Goal: Task Accomplishment & Management: Use online tool/utility

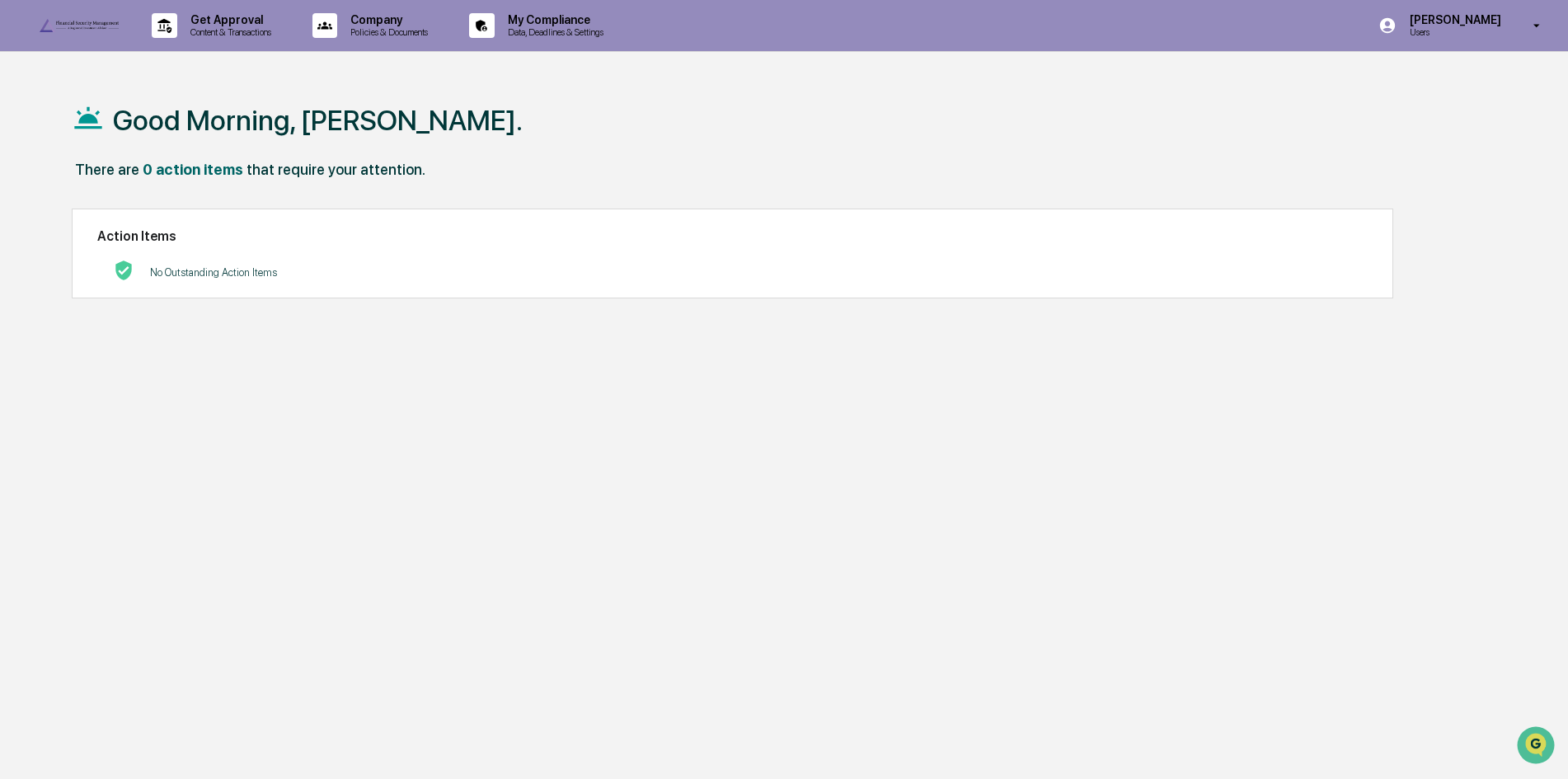
click at [1475, 18] on p "[PERSON_NAME]" at bounding box center [1452, 20] width 113 height 13
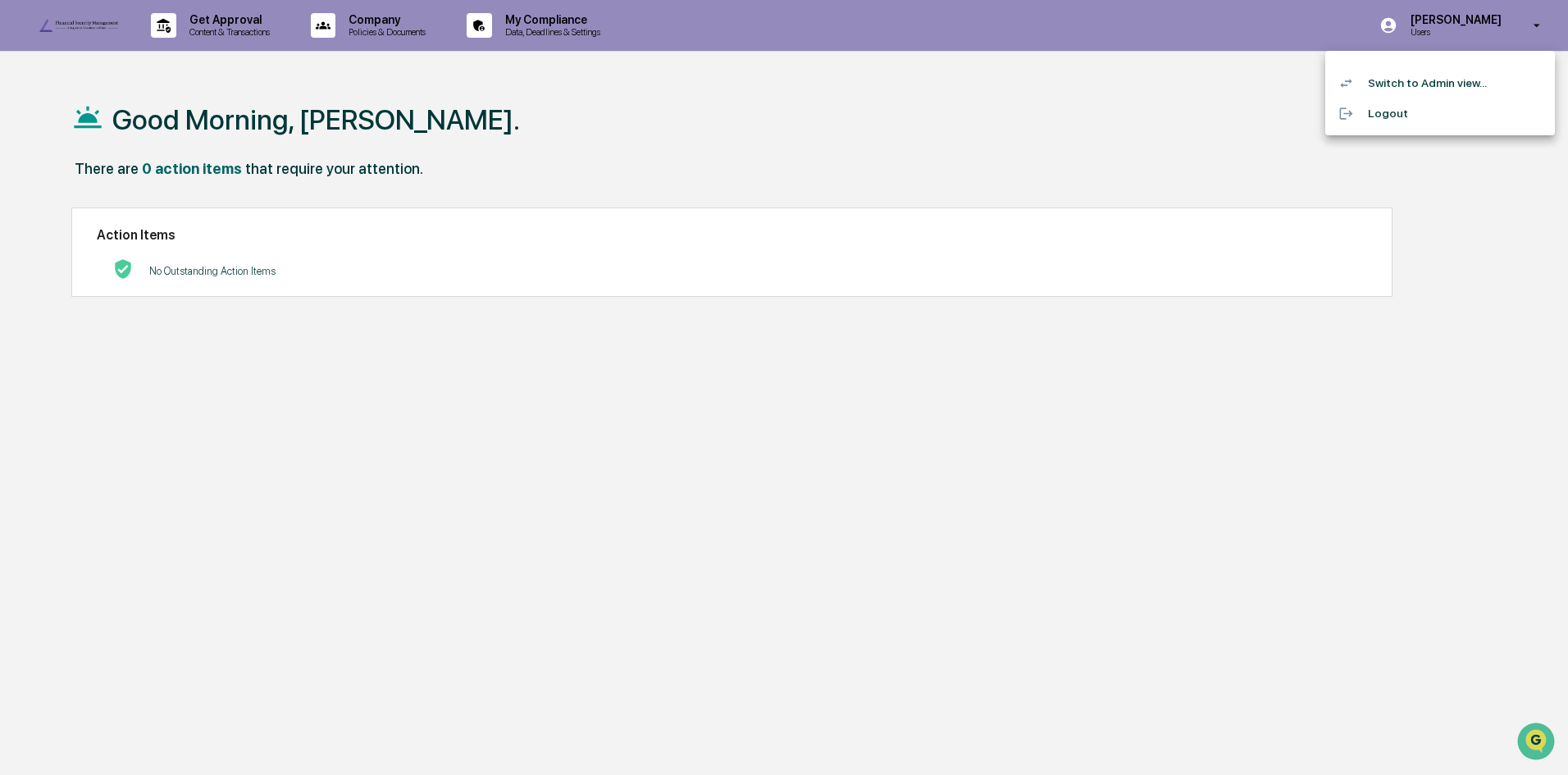
click at [1448, 79] on li "Switch to Admin view..." at bounding box center [1439, 83] width 229 height 31
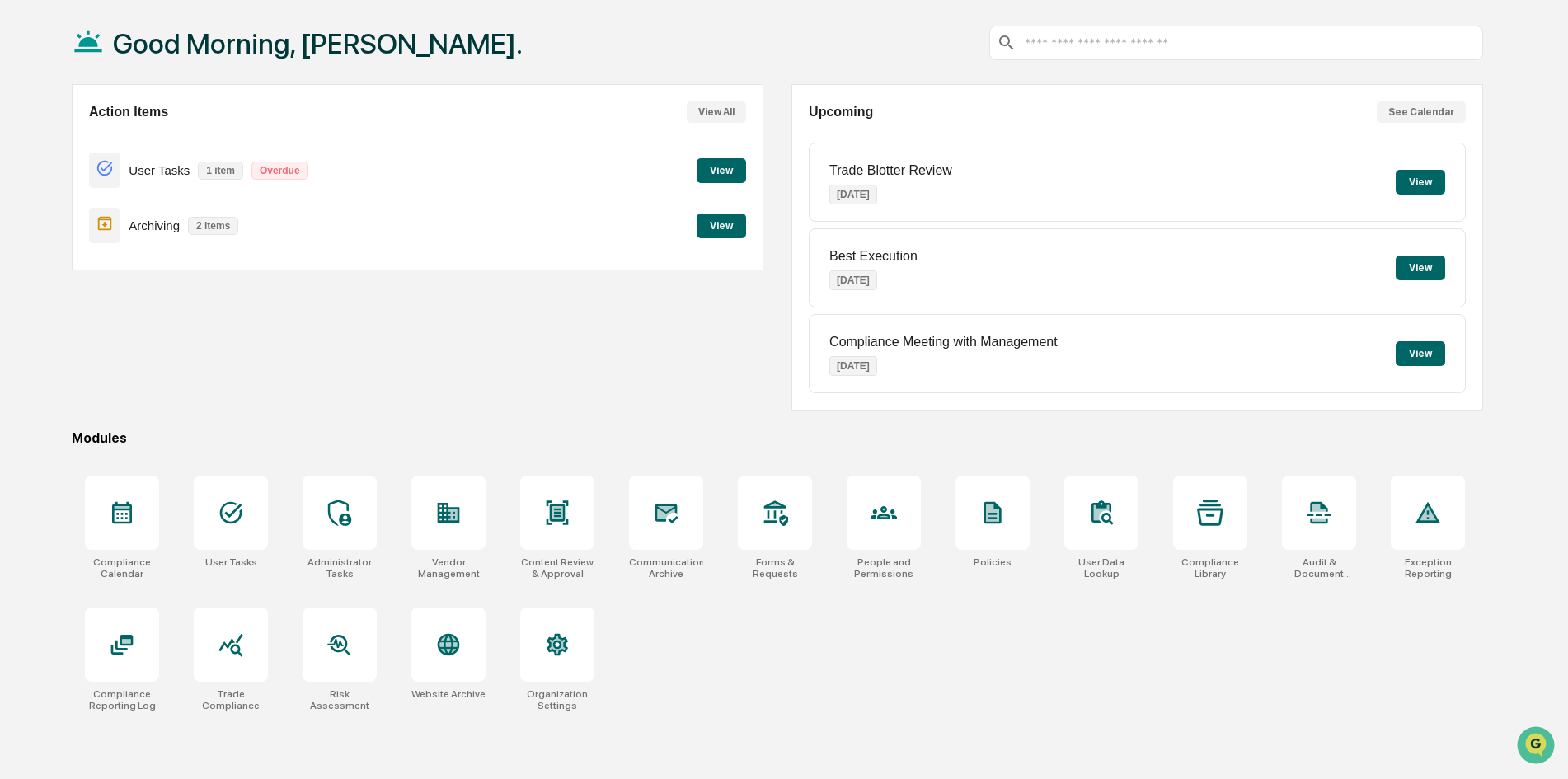
scroll to position [78, 0]
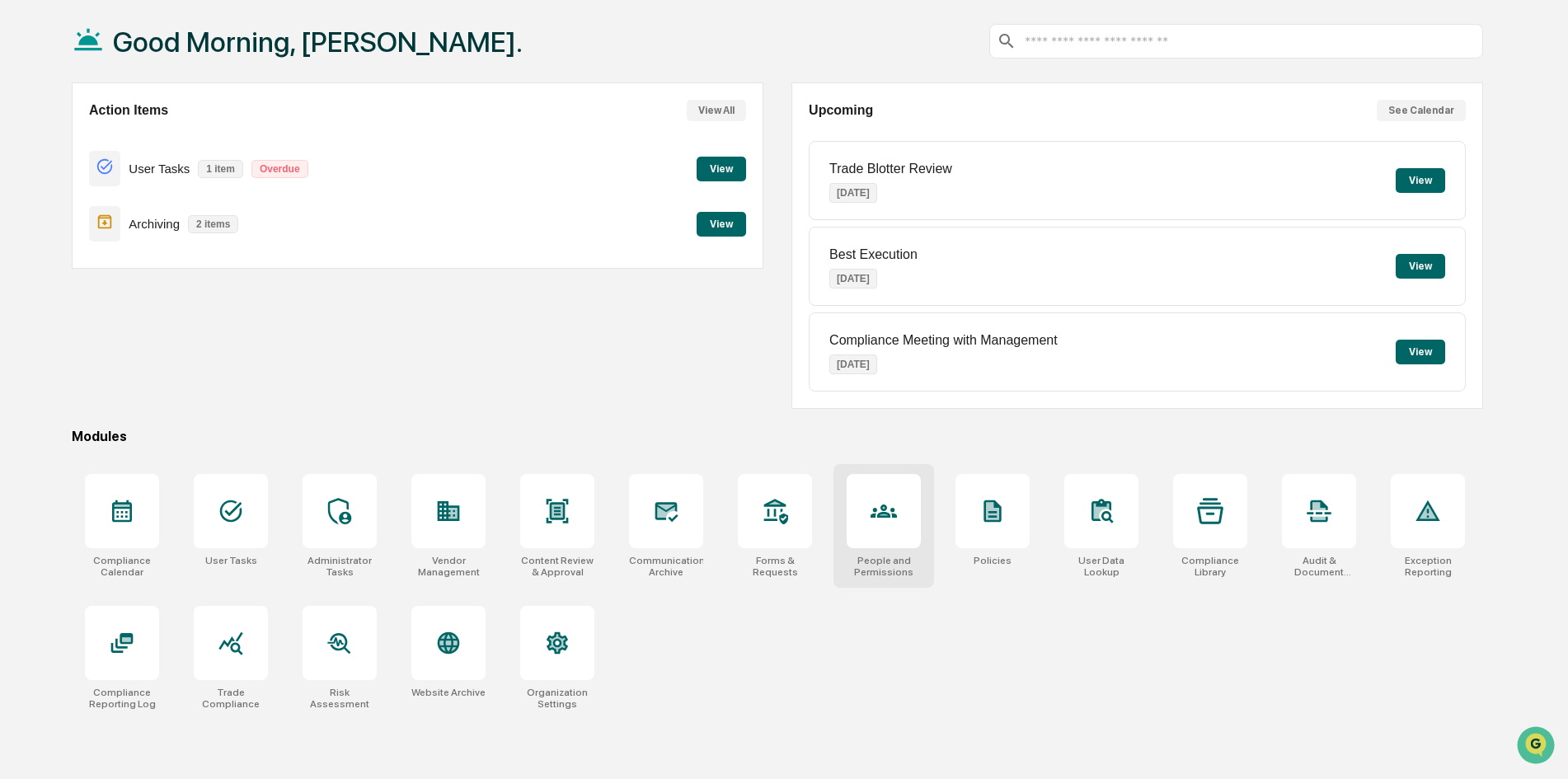
click at [856, 509] on div at bounding box center [884, 511] width 74 height 74
click at [565, 502] on icon at bounding box center [557, 510] width 26 height 26
click at [1210, 522] on icon at bounding box center [1210, 509] width 26 height 25
click at [572, 514] on div at bounding box center [557, 511] width 74 height 74
click at [124, 647] on icon at bounding box center [121, 643] width 12 height 10
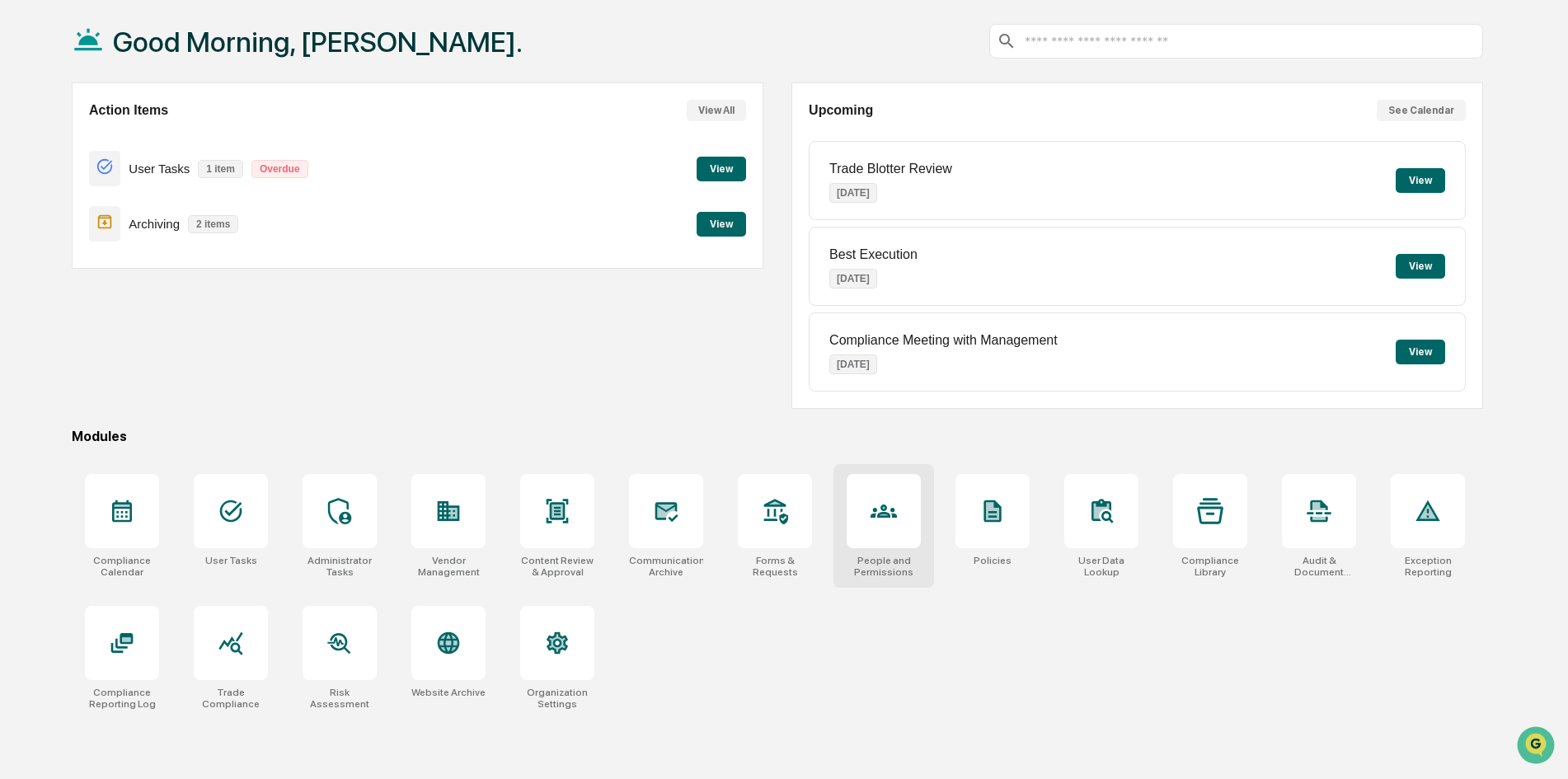
click at [889, 506] on icon at bounding box center [884, 510] width 26 height 26
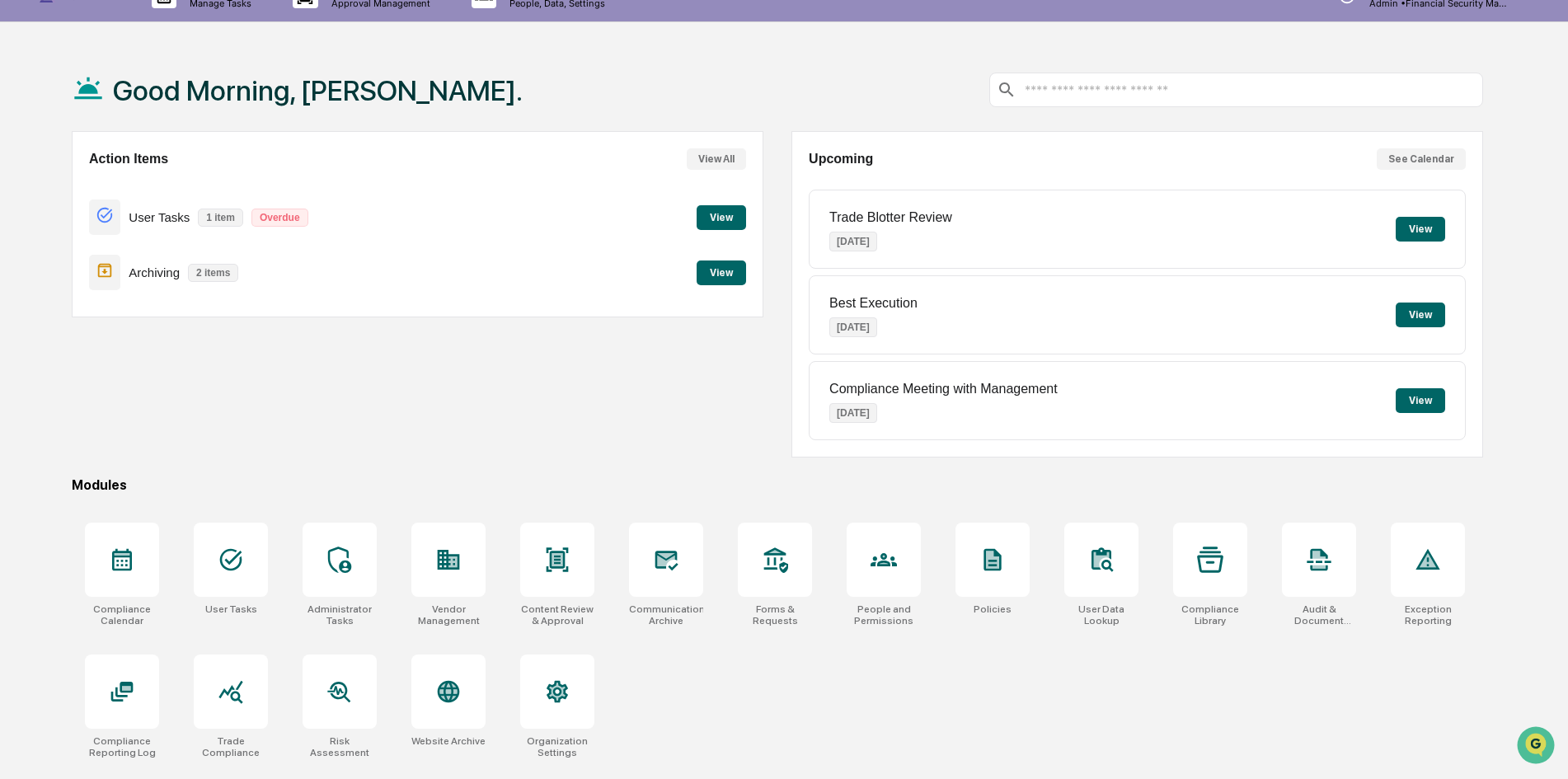
scroll to position [0, 0]
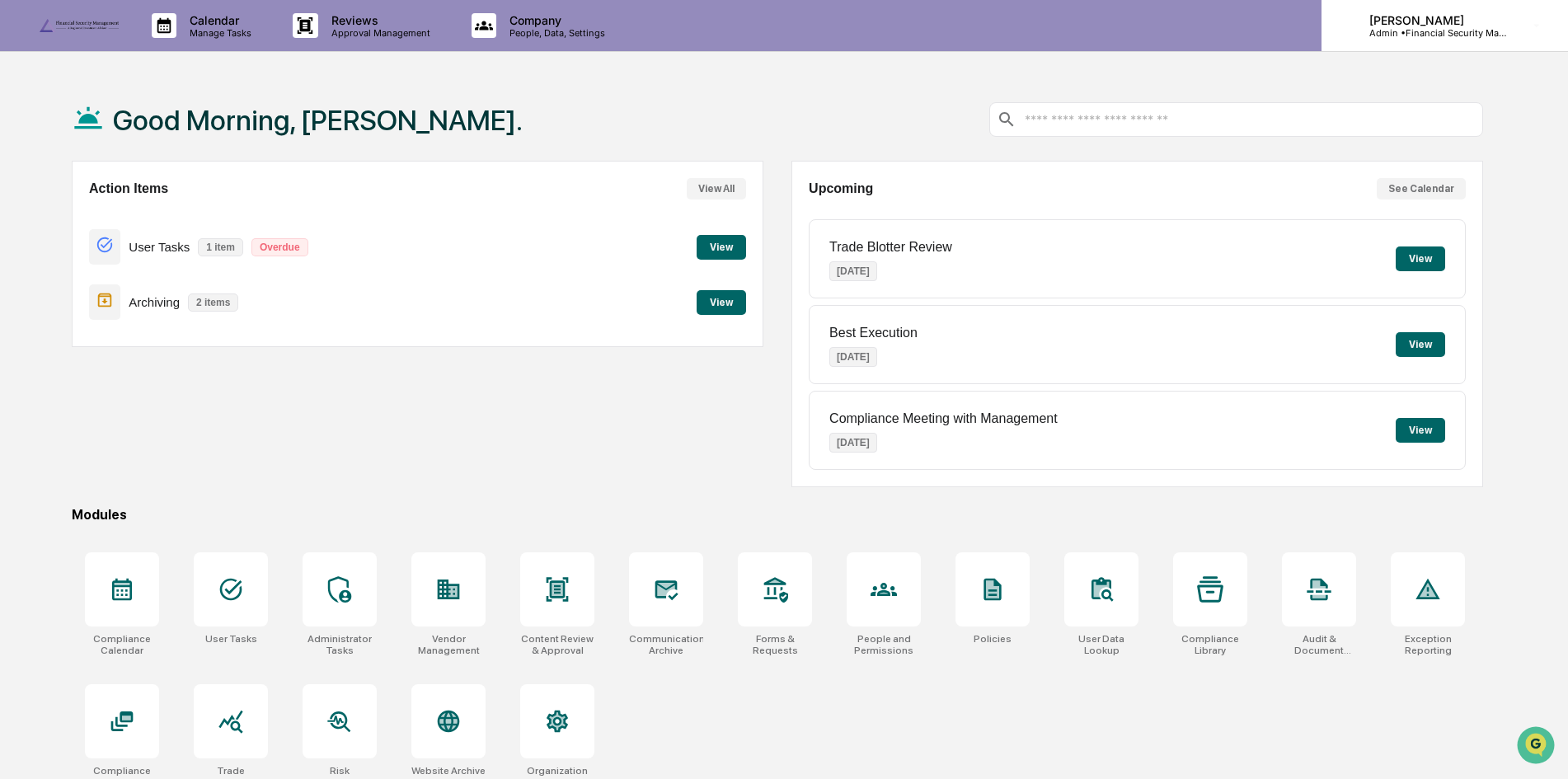
click at [1425, 33] on p "Admin • Financial Security Management" at bounding box center [1432, 33] width 153 height 11
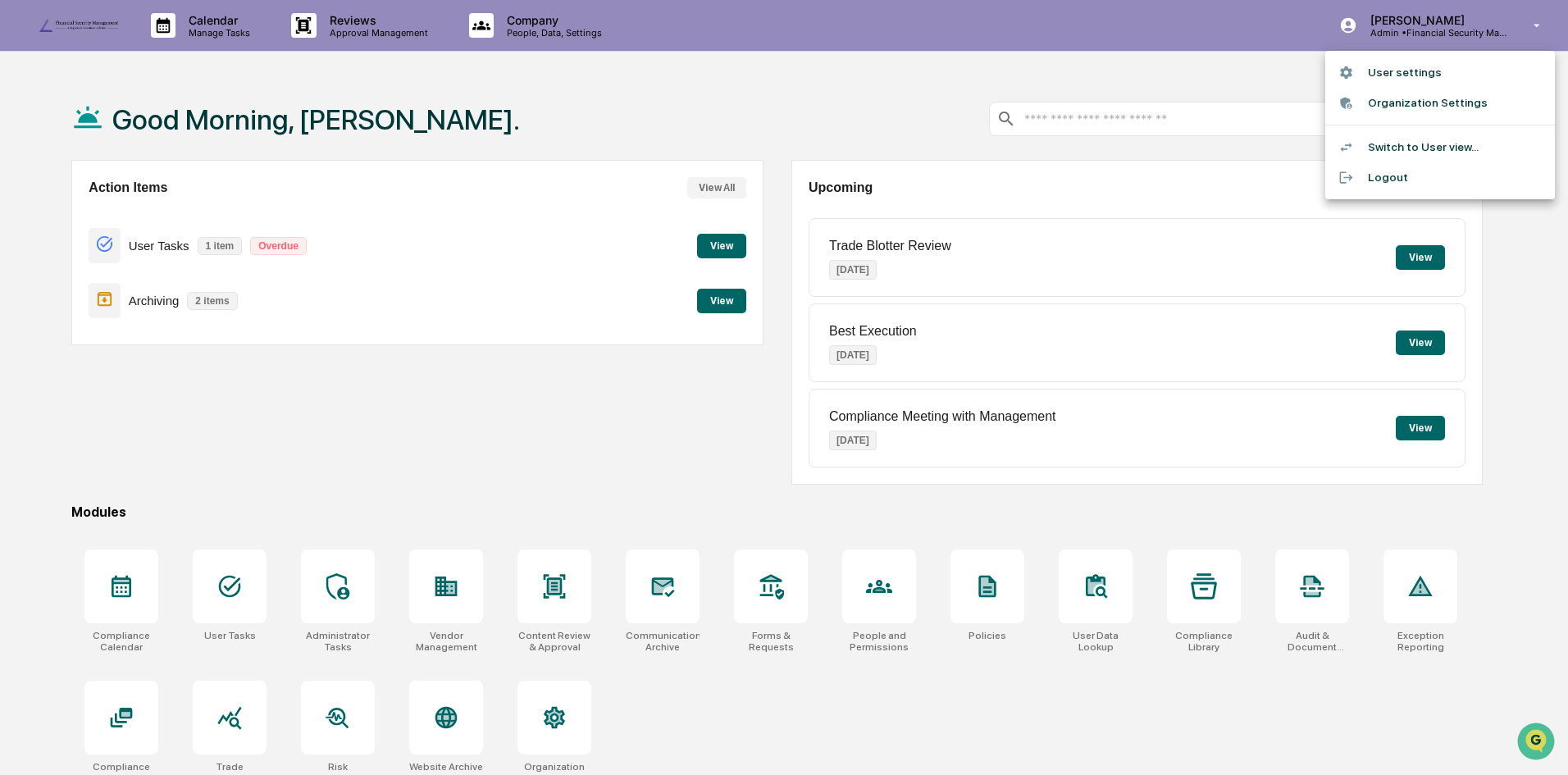
click at [1429, 141] on li "Switch to User view..." at bounding box center [1439, 147] width 229 height 31
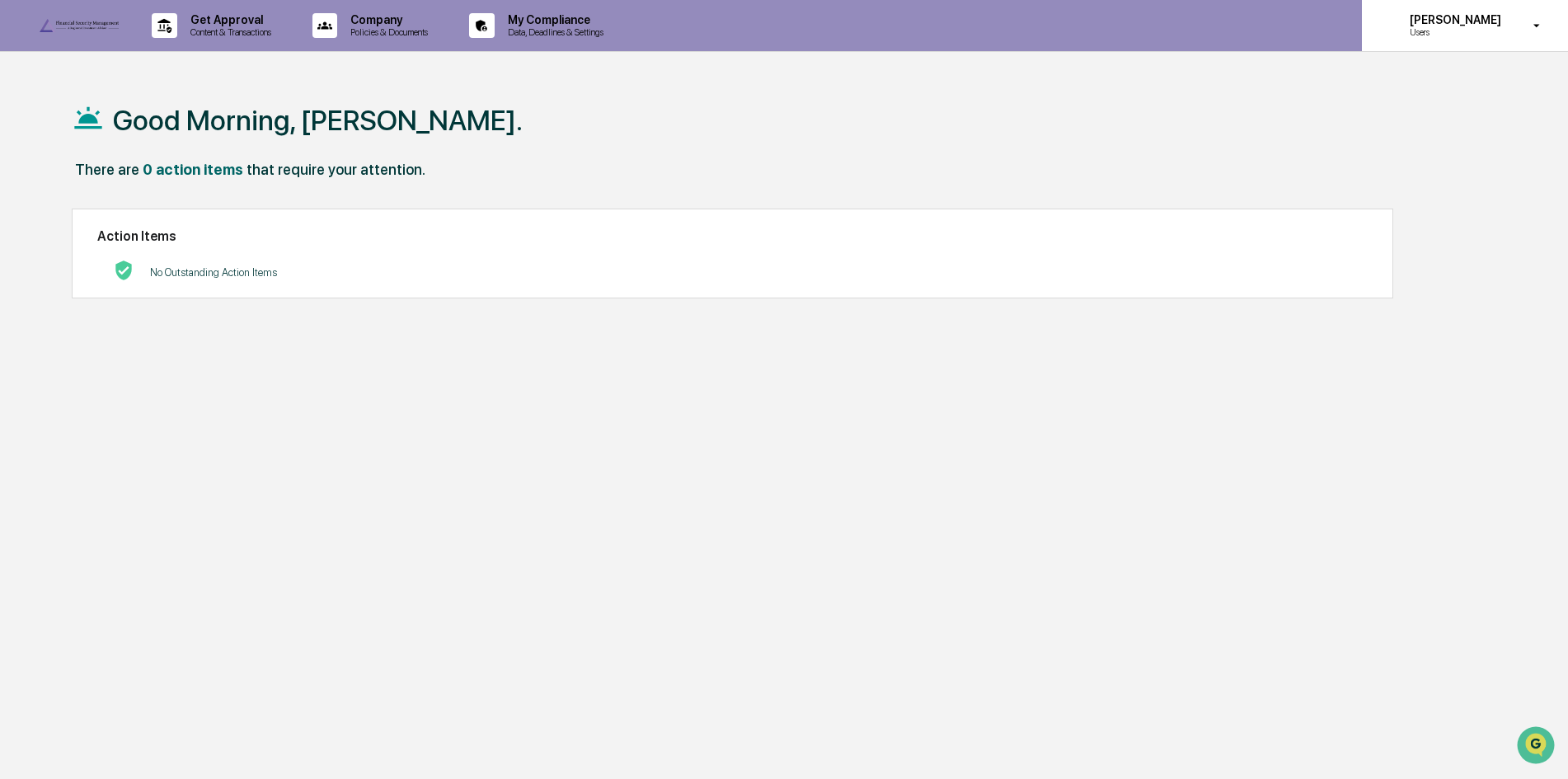
click at [1447, 11] on div "Julia Blackford Users" at bounding box center [1465, 25] width 206 height 51
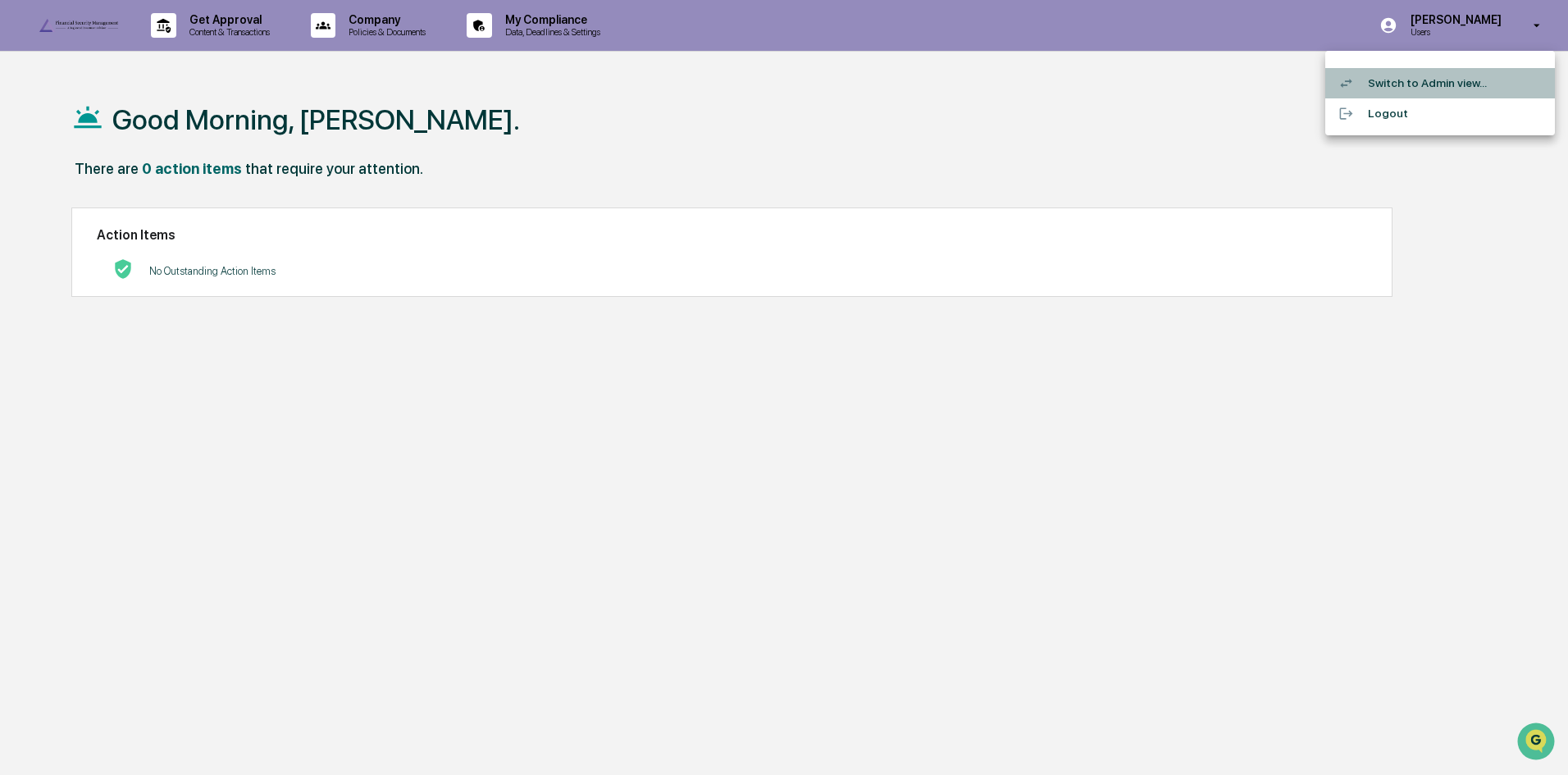
click at [1425, 89] on li "Switch to Admin view..." at bounding box center [1439, 83] width 229 height 31
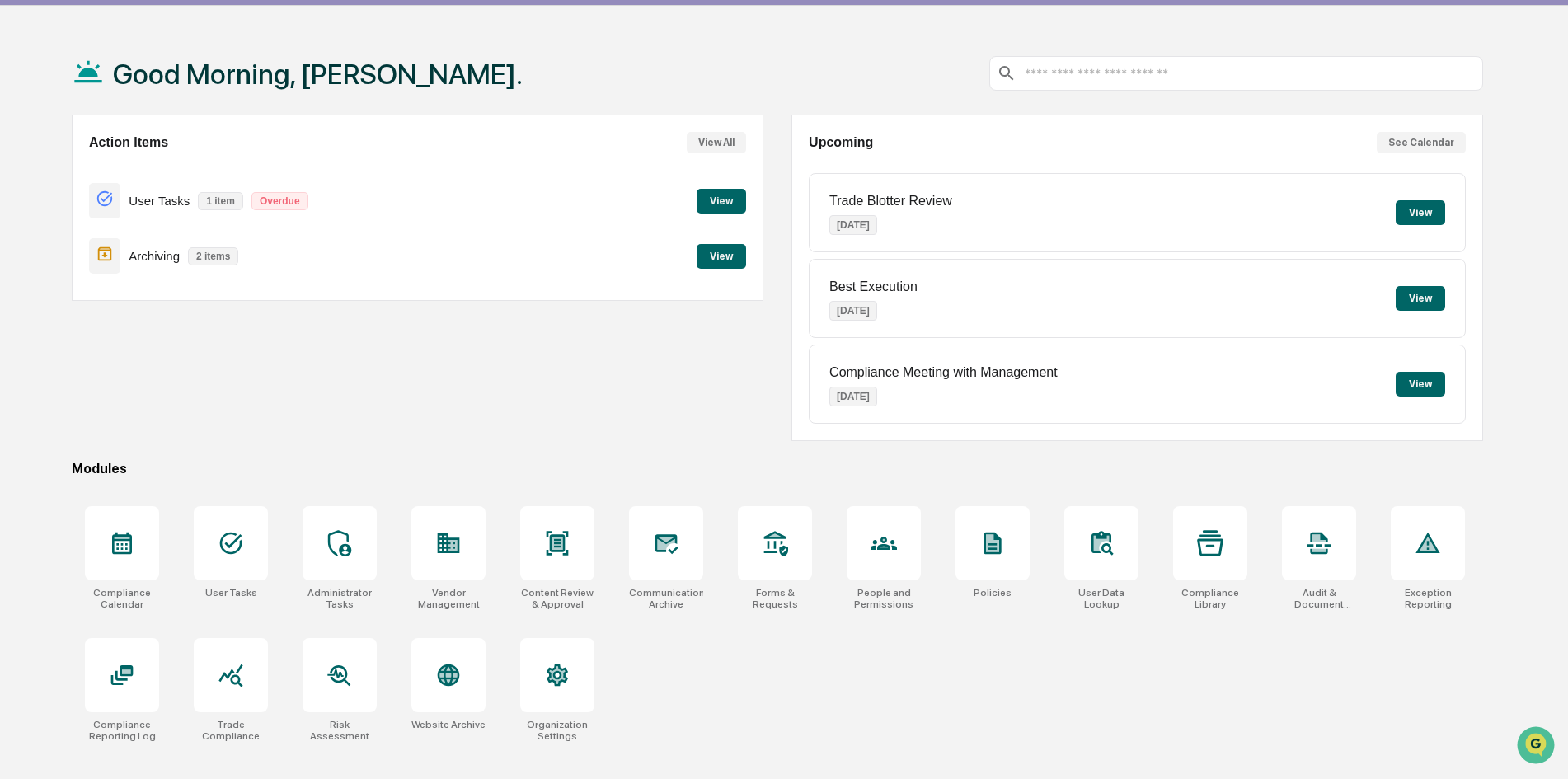
scroll to position [78, 0]
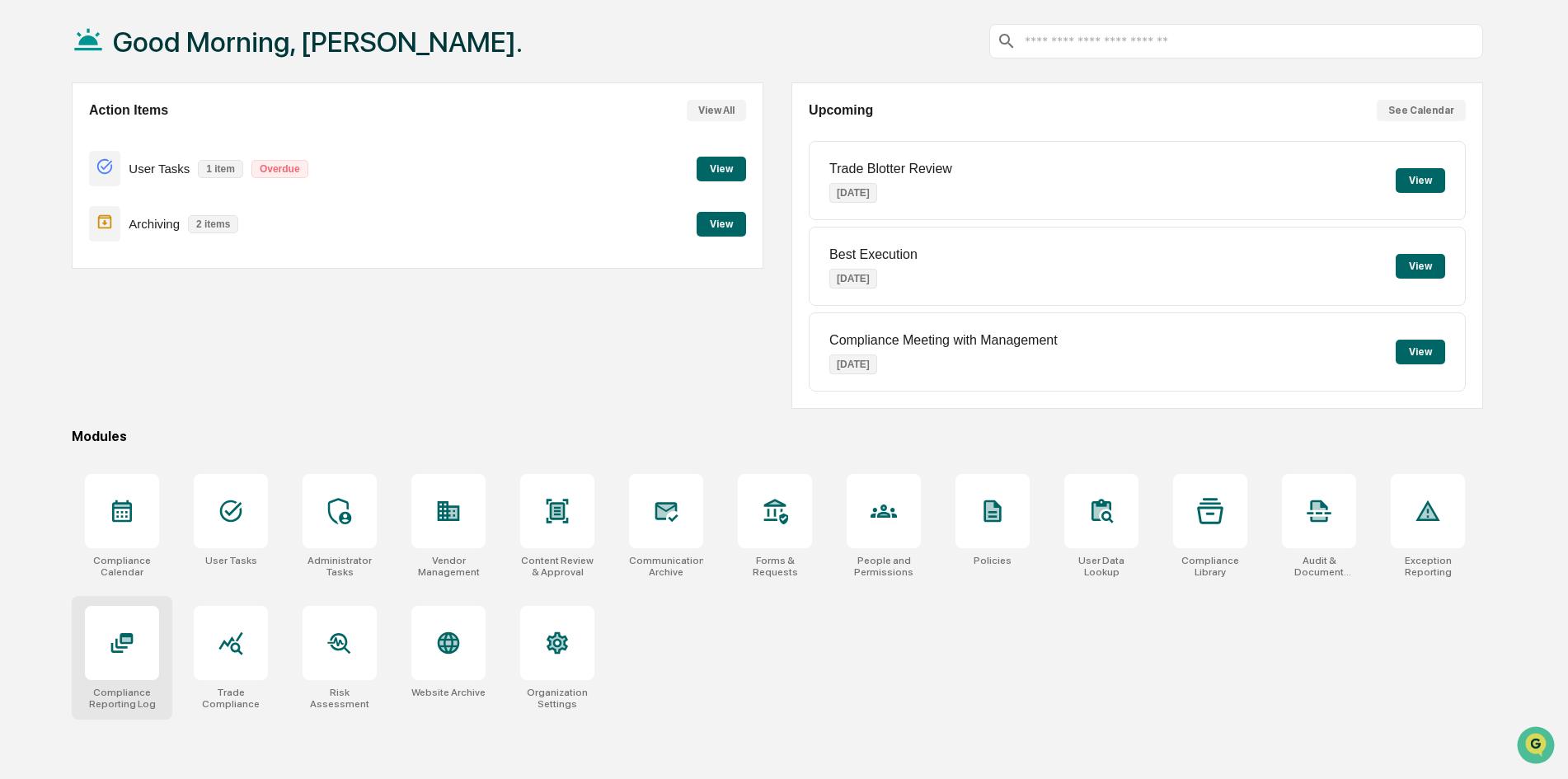
click at [129, 635] on icon at bounding box center [123, 642] width 22 height 20
click at [133, 512] on icon at bounding box center [122, 510] width 26 height 26
click at [896, 499] on icon at bounding box center [884, 510] width 26 height 26
drag, startPoint x: 647, startPoint y: 510, endPoint x: 661, endPoint y: 508, distance: 14.1
click at [661, 508] on div at bounding box center [666, 511] width 74 height 74
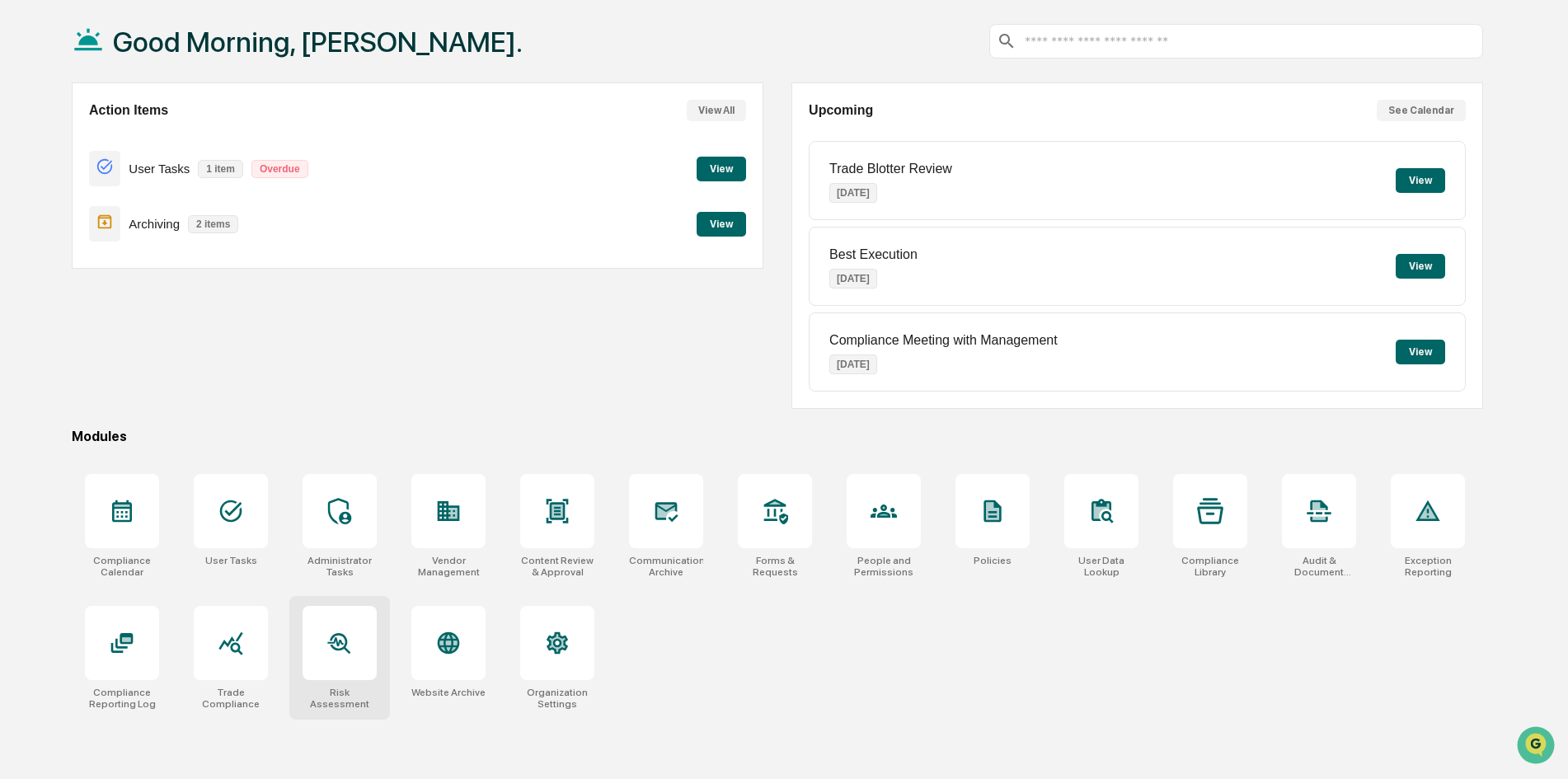
click at [351, 667] on div at bounding box center [339, 642] width 74 height 74
click at [137, 643] on div at bounding box center [122, 642] width 74 height 74
drag, startPoint x: 108, startPoint y: 519, endPoint x: 118, endPoint y: 516, distance: 10.4
click at [118, 516] on div at bounding box center [122, 511] width 74 height 74
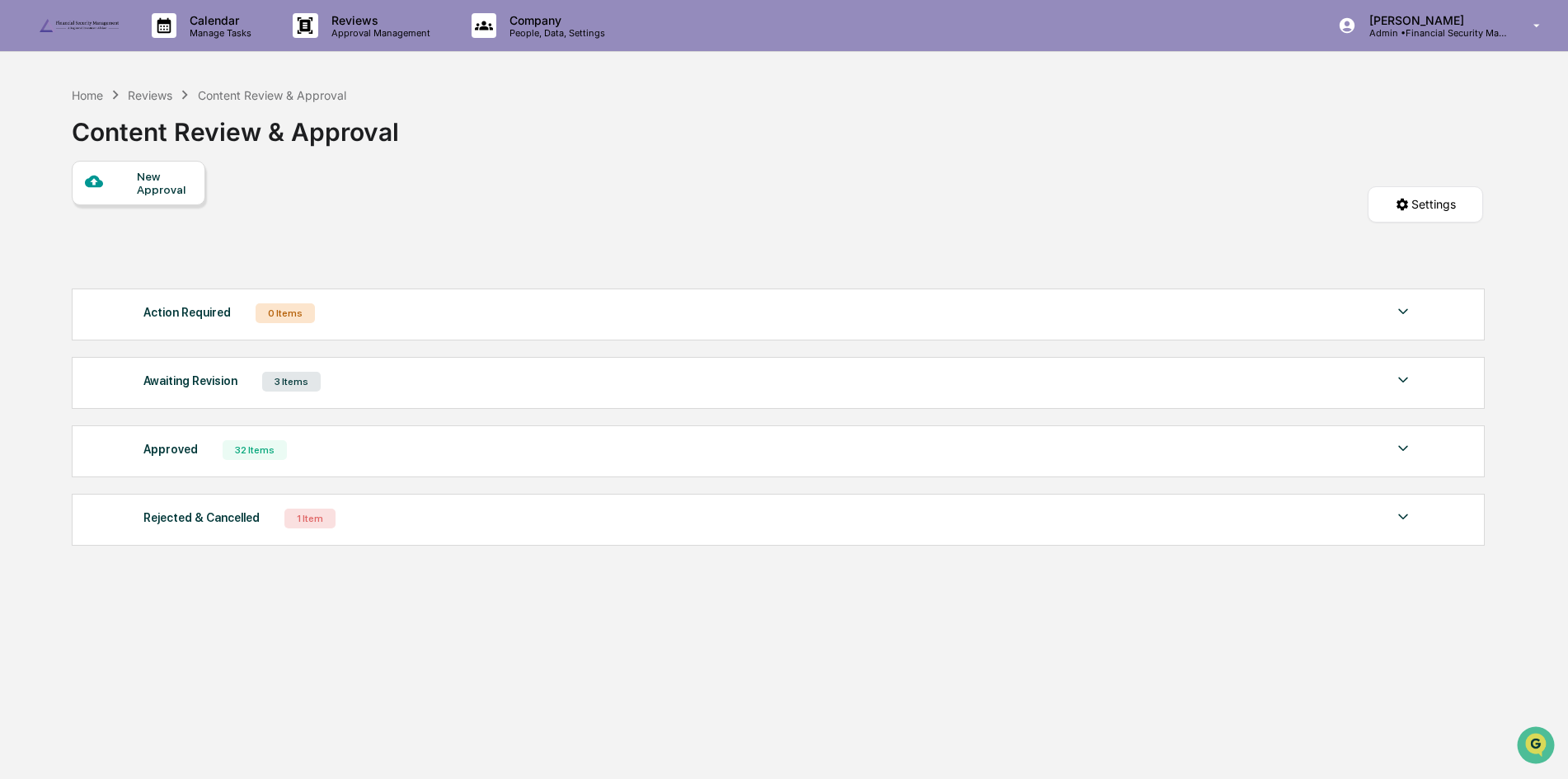
click at [1399, 450] on img at bounding box center [1402, 448] width 20 height 20
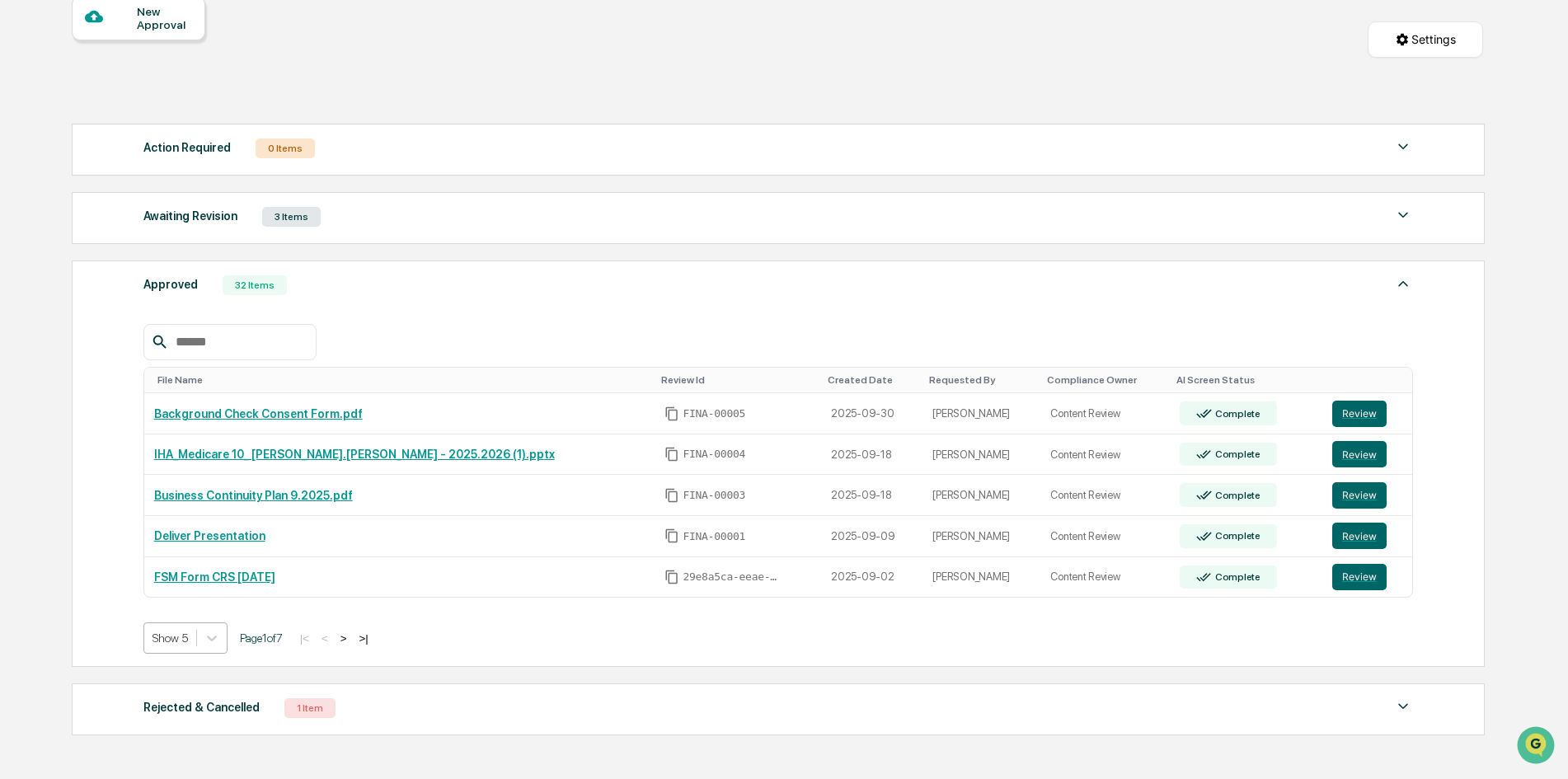
scroll to position [191, 0]
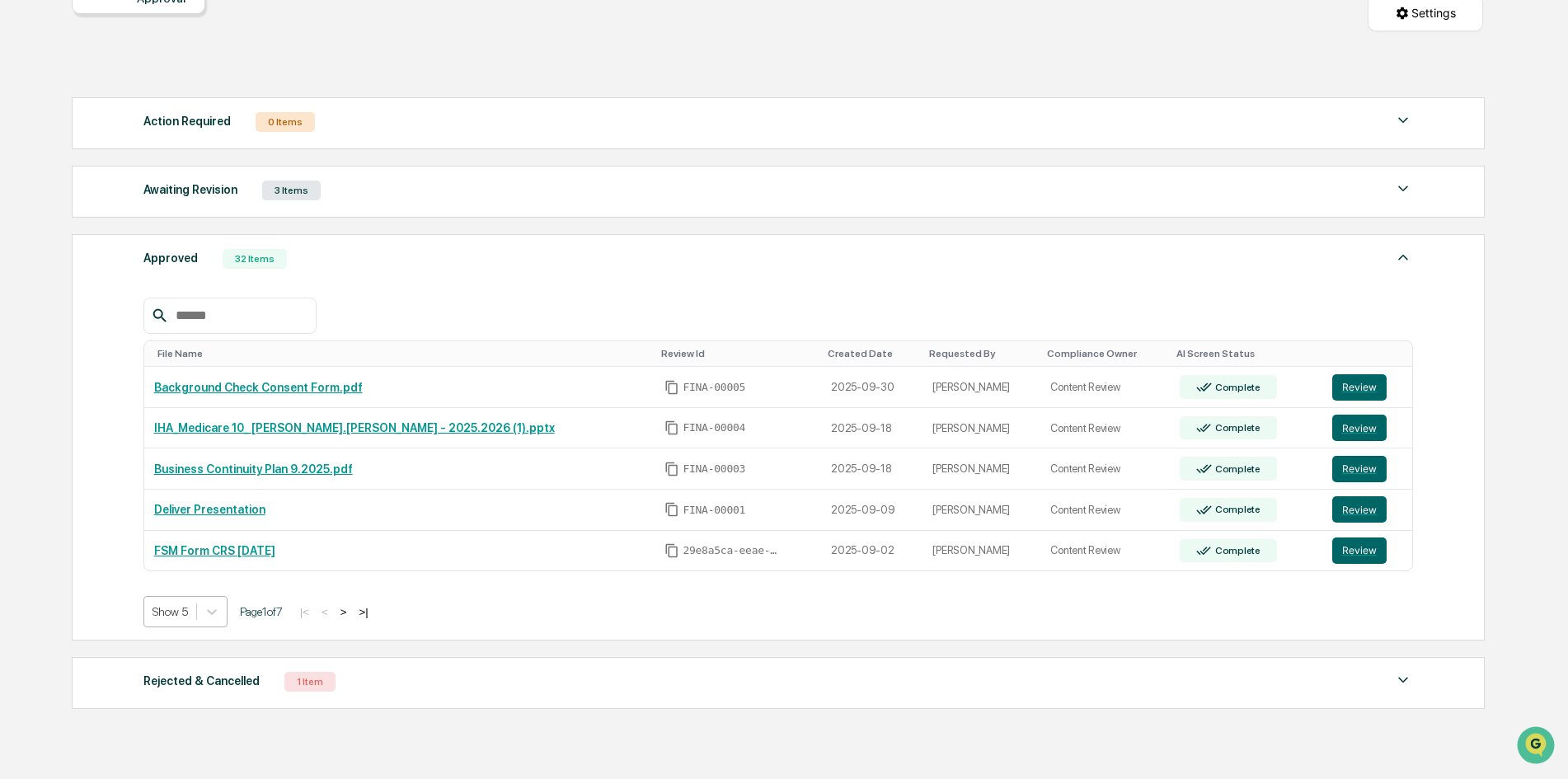
click at [172, 640] on body "Calendar Manage Tasks Reviews Approval Management Company People, Data, Setting…" at bounding box center [784, 333] width 1568 height 1049
click at [193, 721] on div "Show 50" at bounding box center [185, 729] width 85 height 26
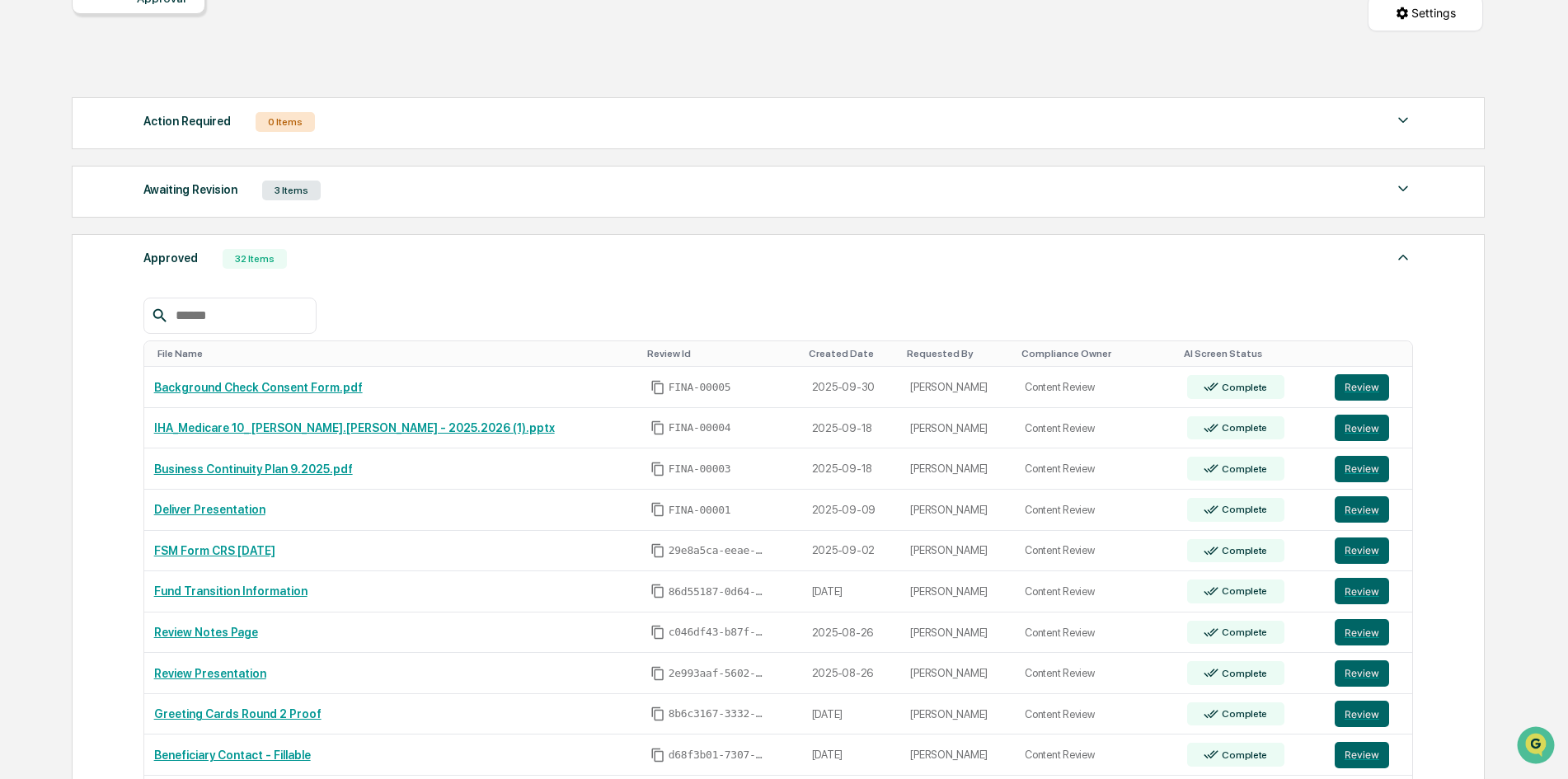
click at [1402, 253] on img at bounding box center [1402, 257] width 20 height 20
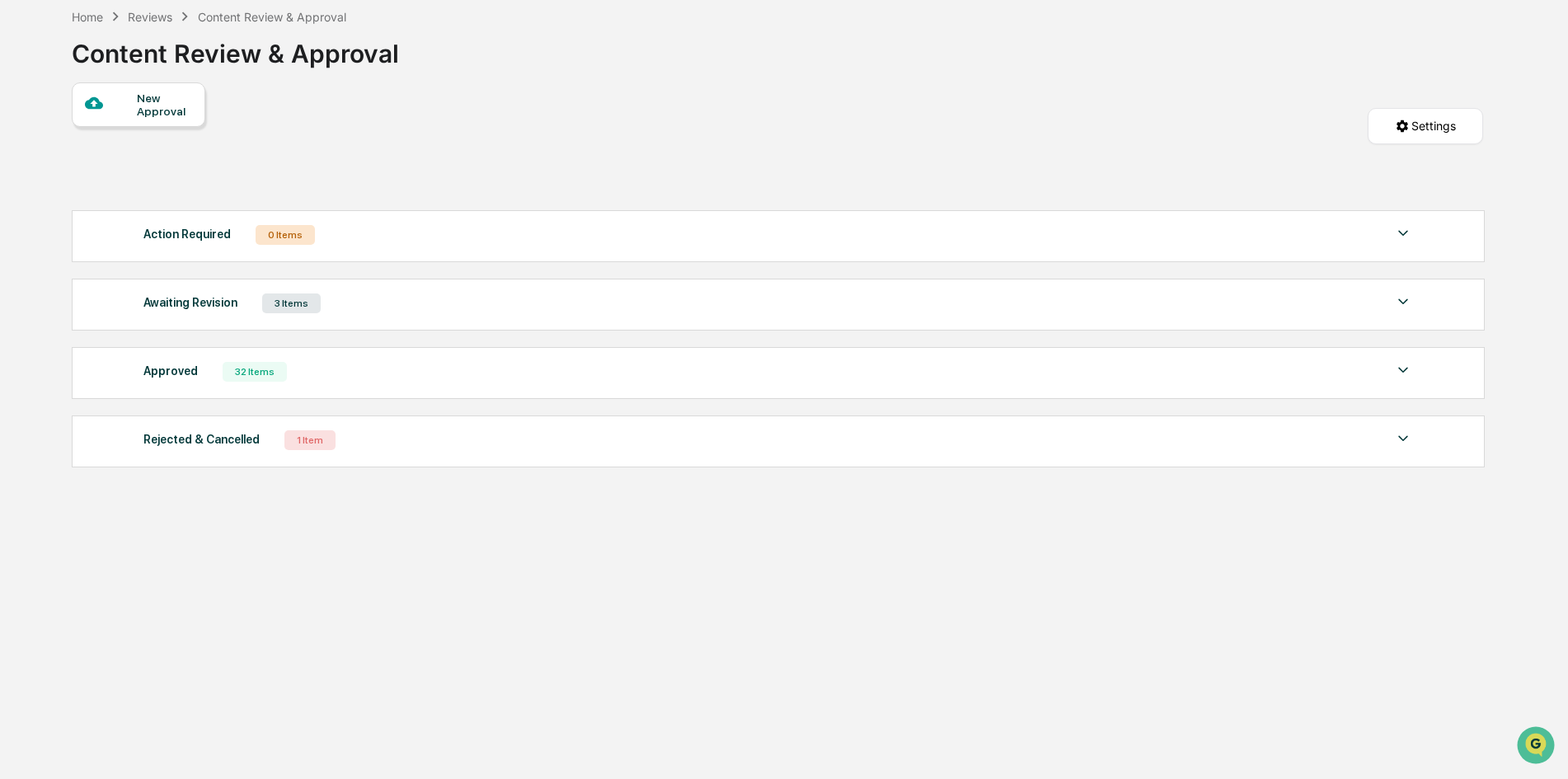
scroll to position [78, 0]
click at [1407, 444] on img at bounding box center [1402, 438] width 20 height 20
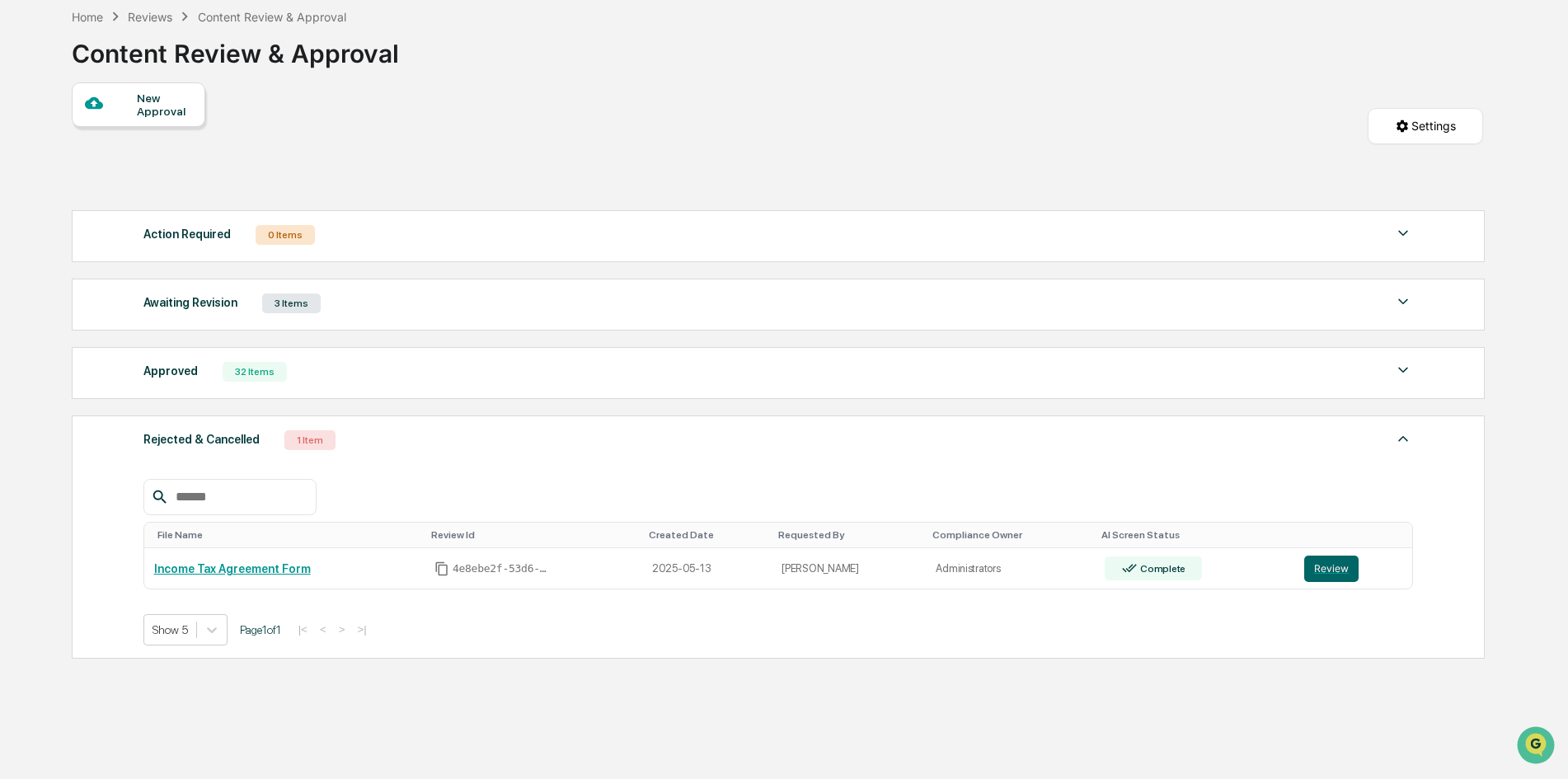
scroll to position [107, 0]
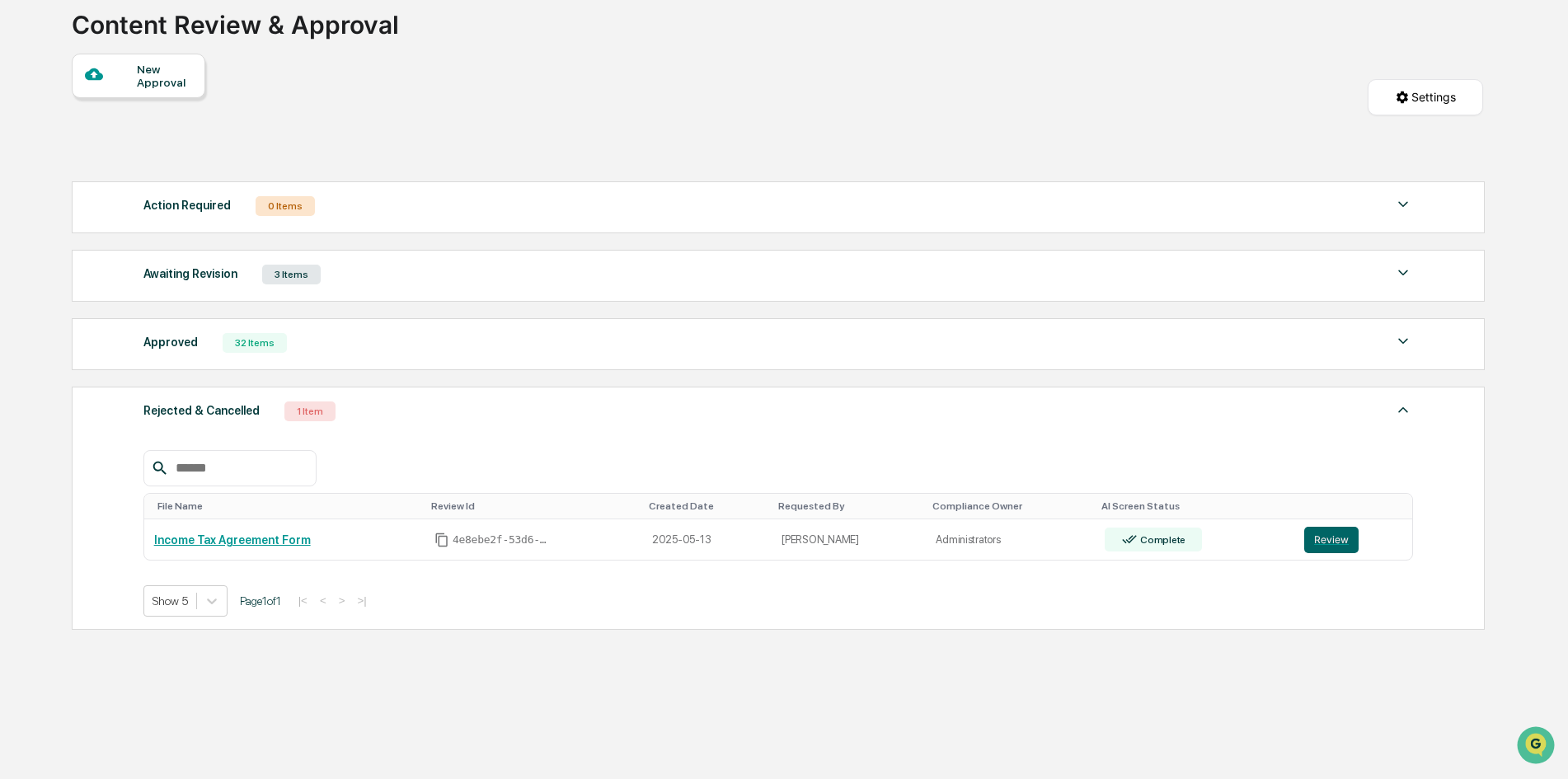
click at [1401, 399] on div "Rejected & Cancelled 1 Item File Name Review Id Created Date Requested By Compl…" at bounding box center [777, 508] width 1413 height 243
click at [1403, 408] on img at bounding box center [1402, 409] width 20 height 20
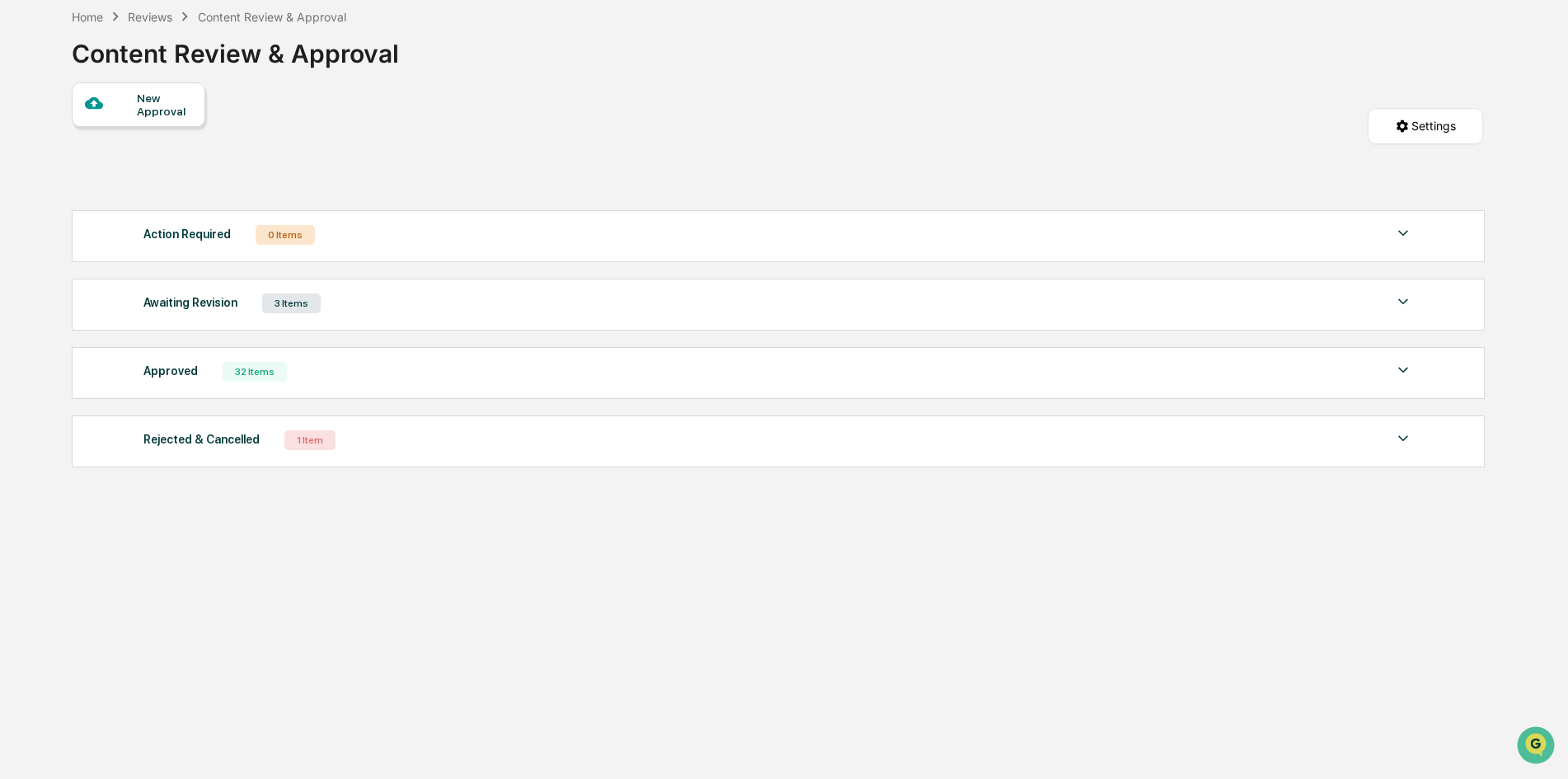
click at [1402, 303] on img at bounding box center [1402, 301] width 20 height 20
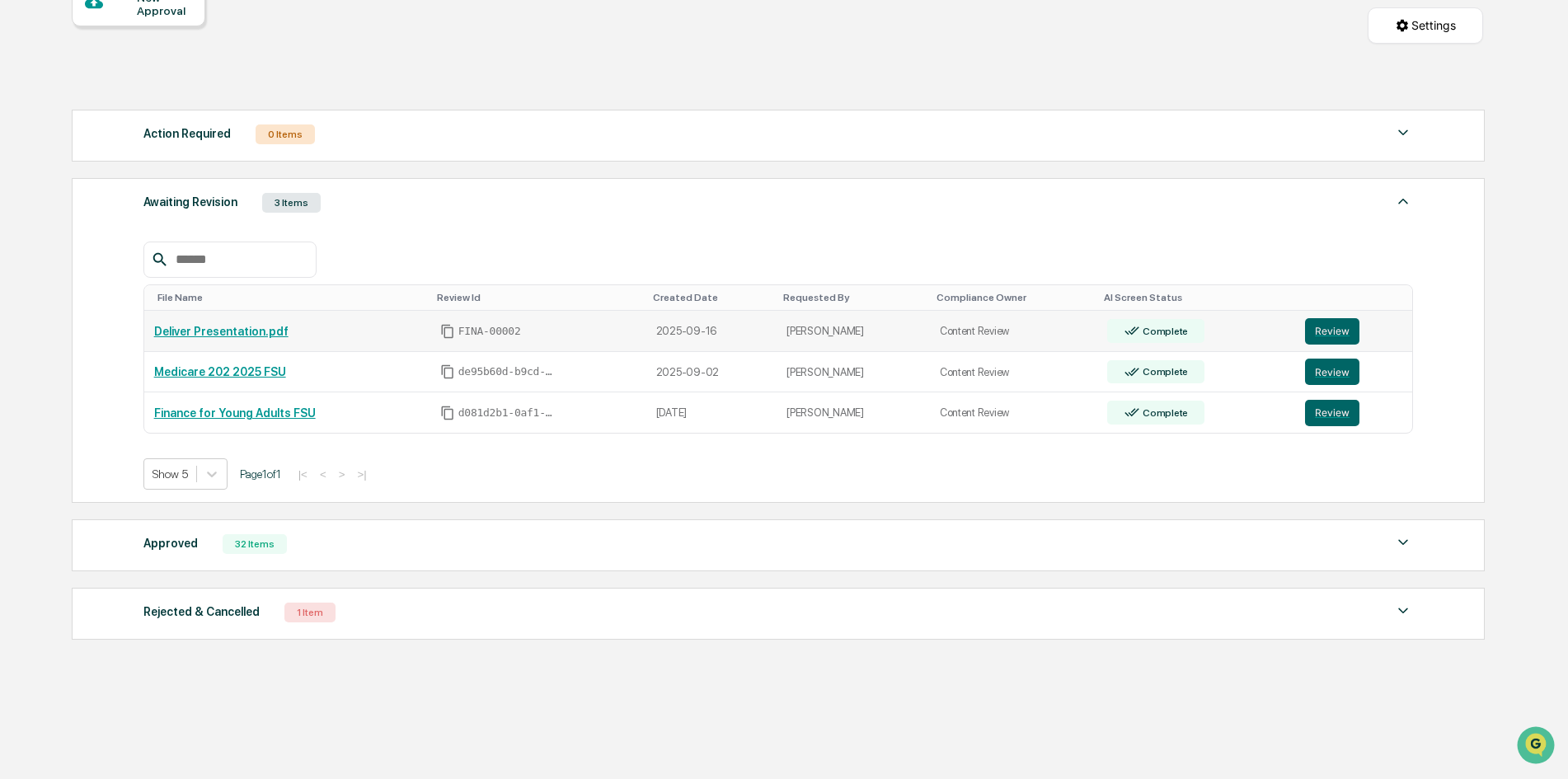
scroll to position [189, 0]
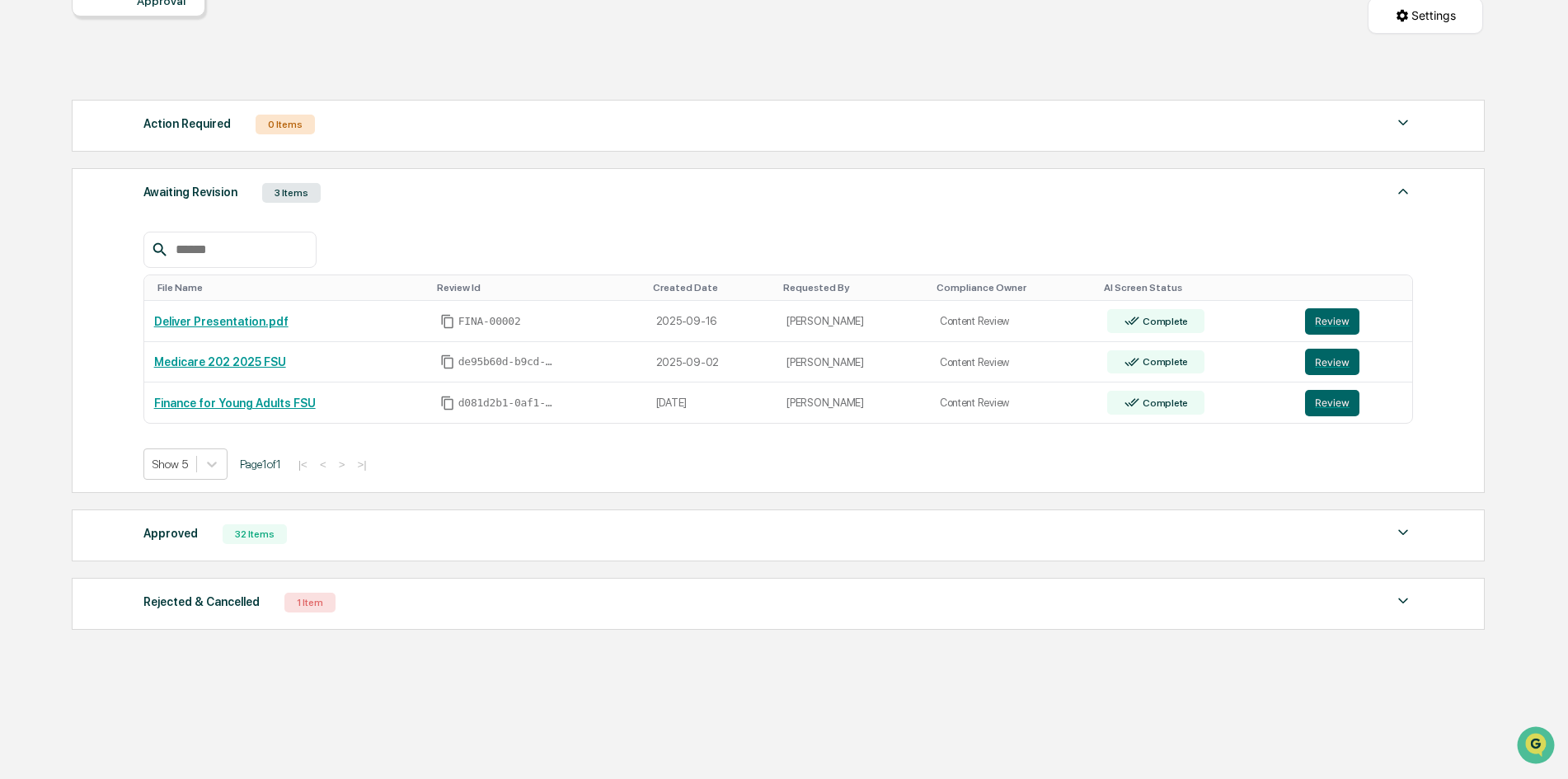
click at [1404, 191] on img at bounding box center [1402, 191] width 20 height 20
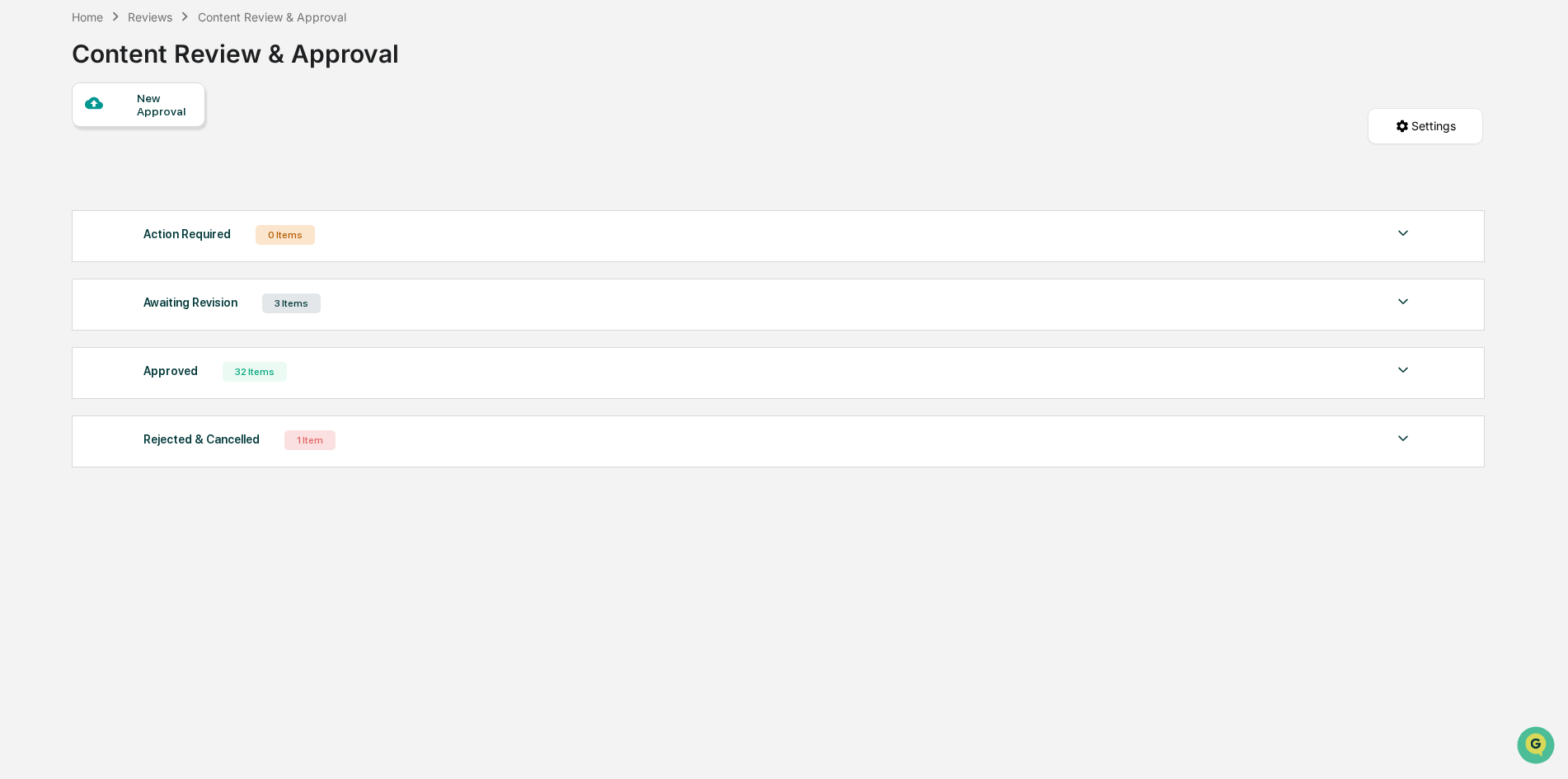
scroll to position [78, 0]
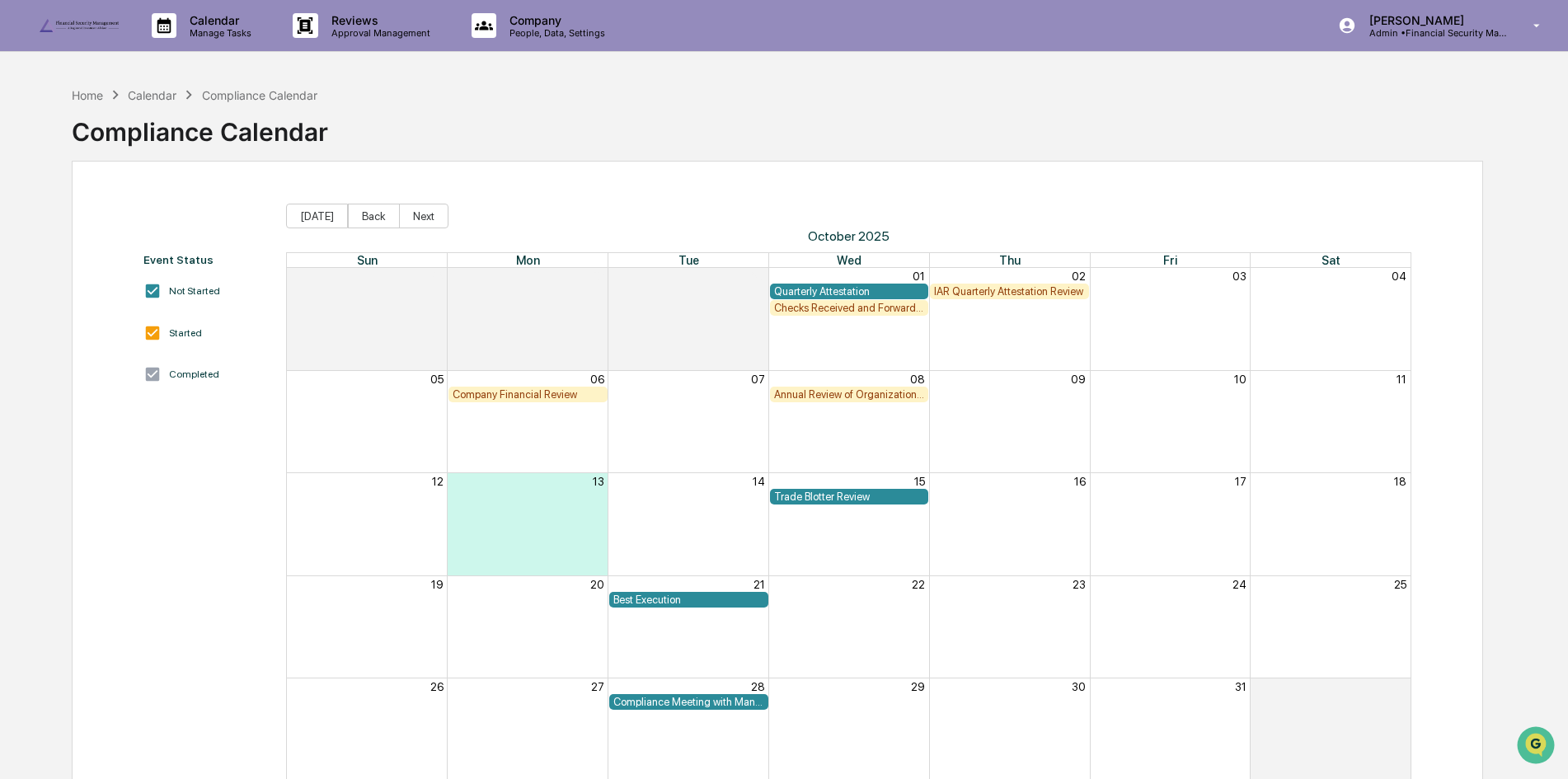
click at [844, 293] on div "Quarterly Attestation" at bounding box center [849, 291] width 151 height 12
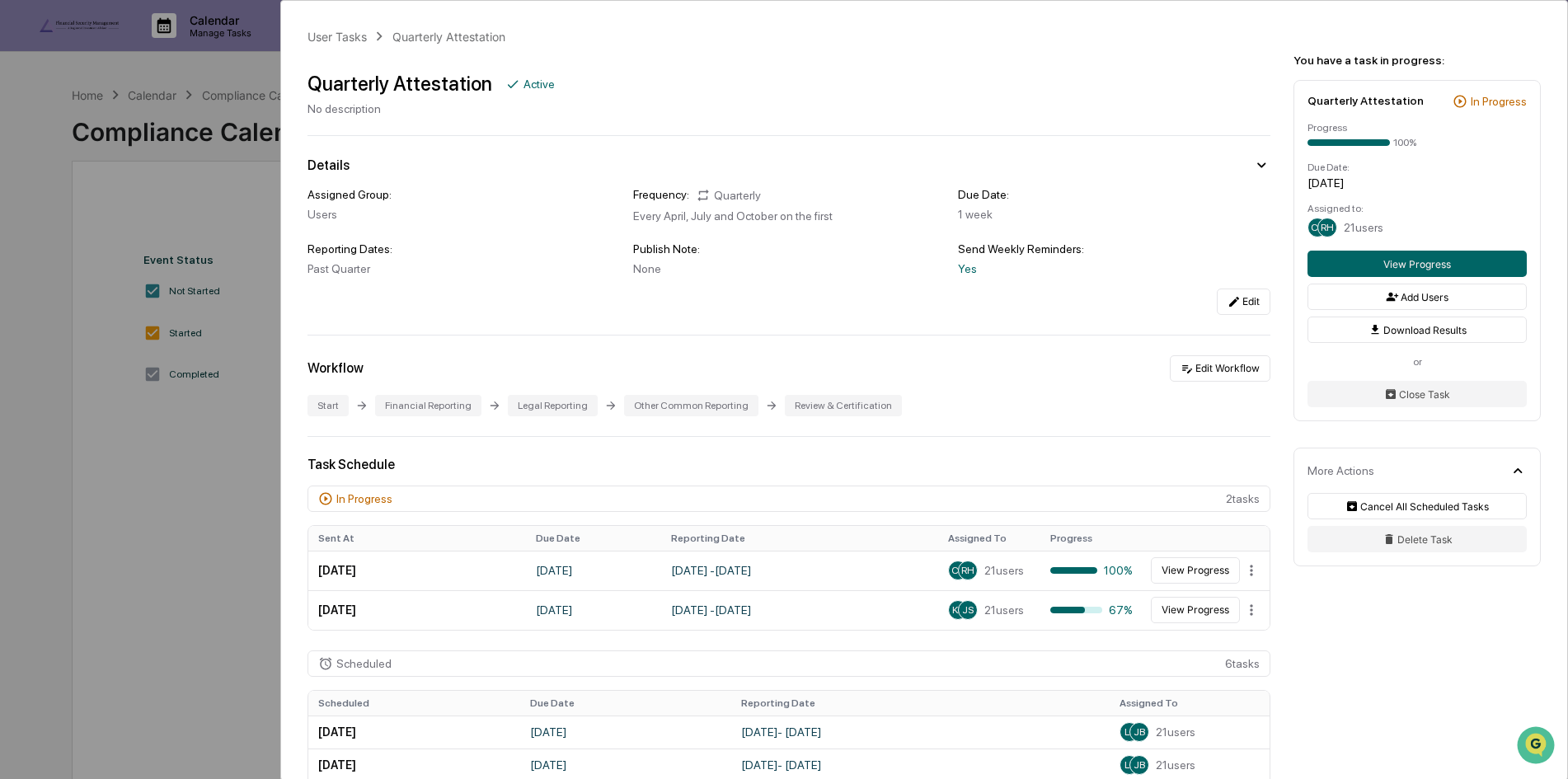
scroll to position [165, 0]
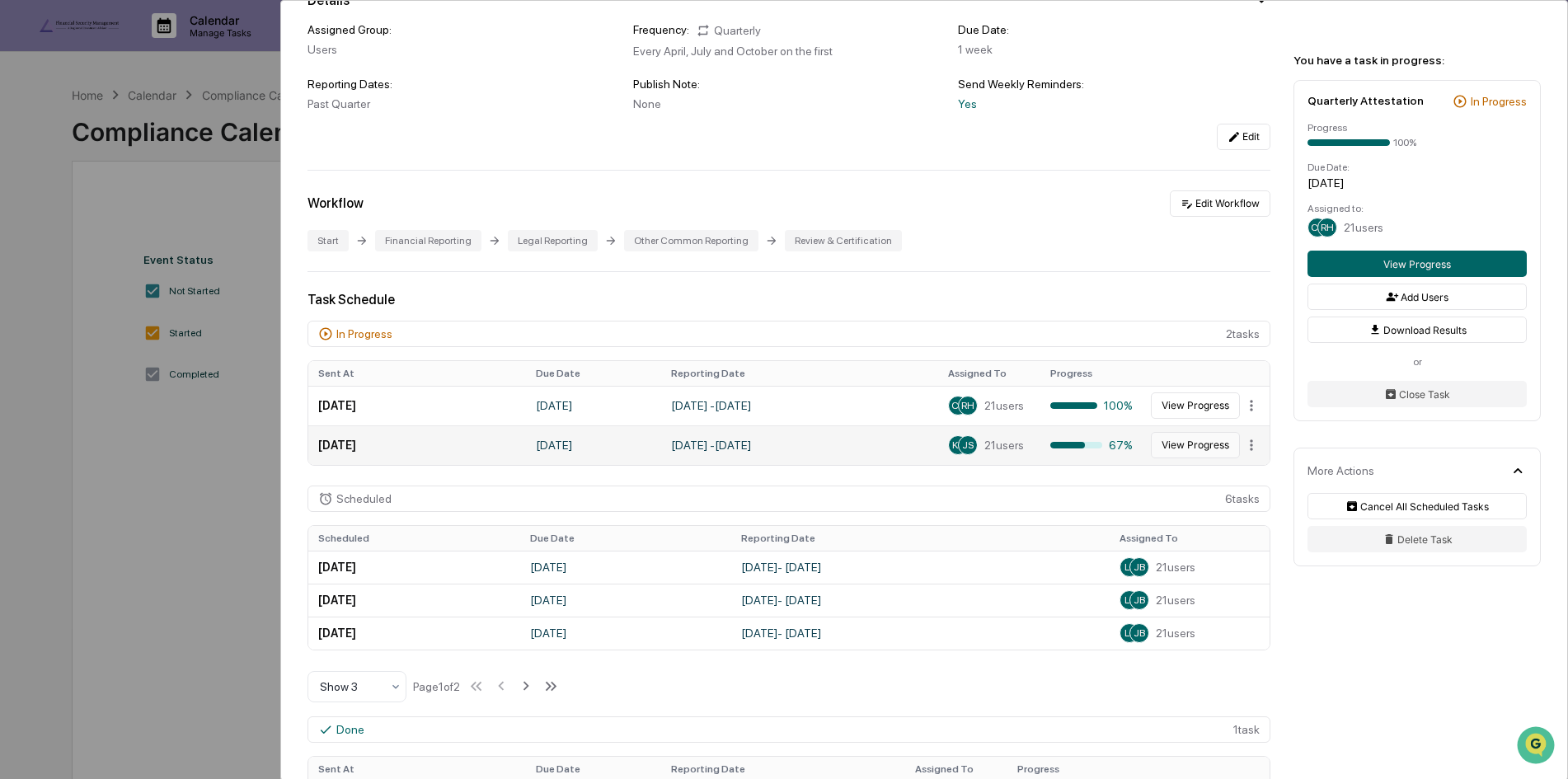
click at [1170, 450] on button "View Progress" at bounding box center [1195, 444] width 89 height 26
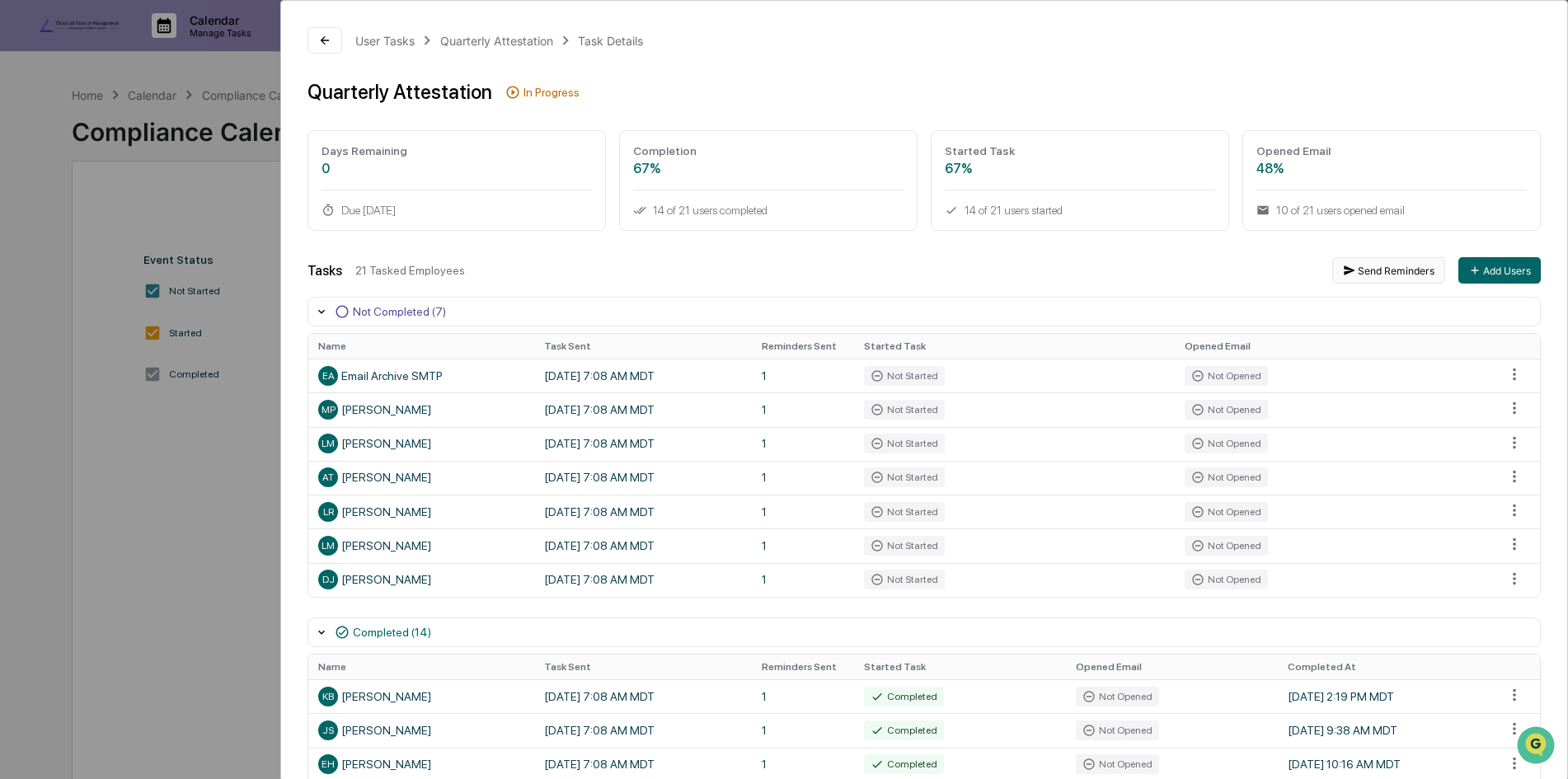
click at [1370, 278] on button "Send Reminders" at bounding box center [1388, 271] width 113 height 26
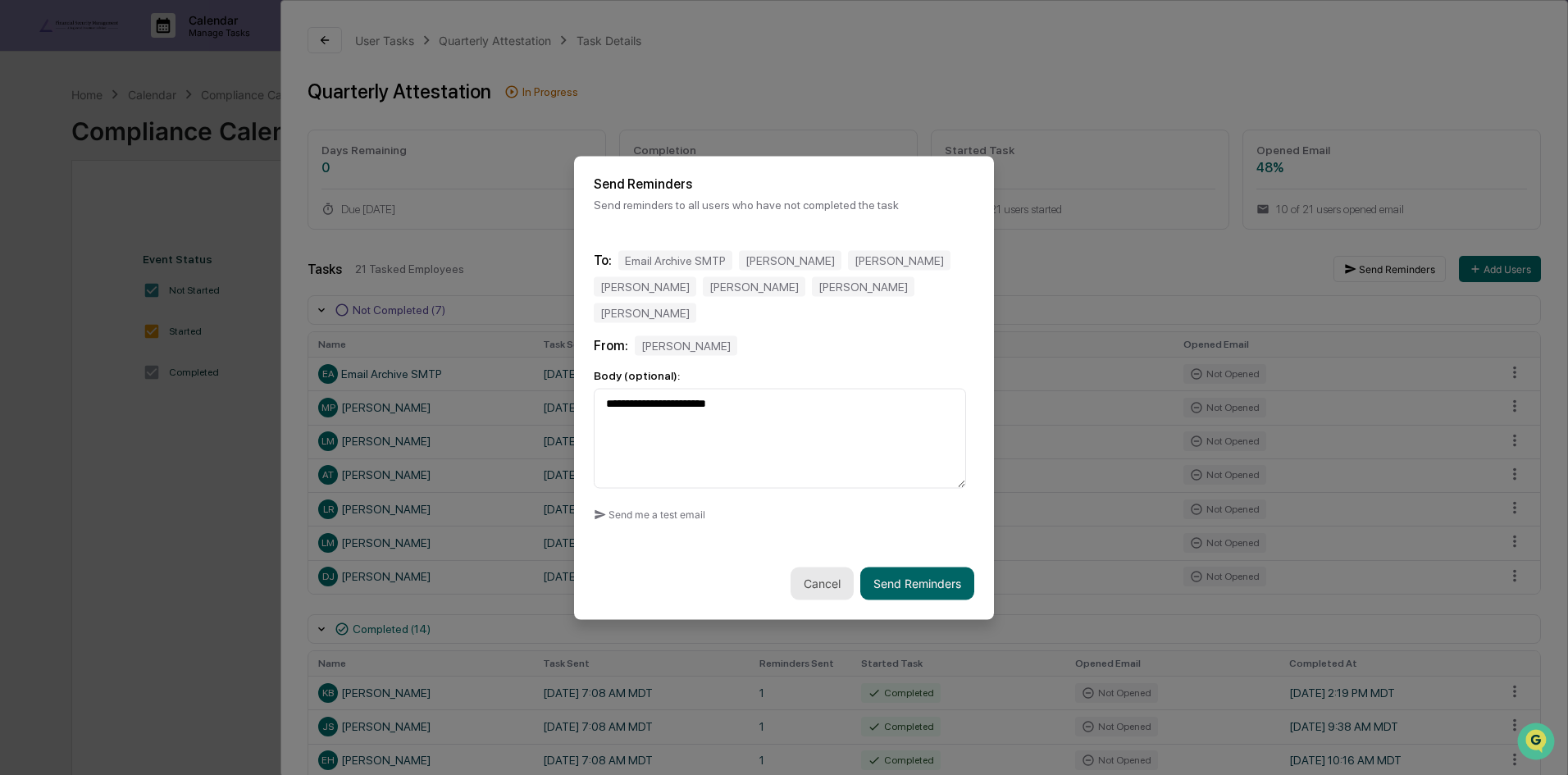
type textarea "**********"
click at [807, 566] on button "Cancel" at bounding box center [821, 582] width 63 height 32
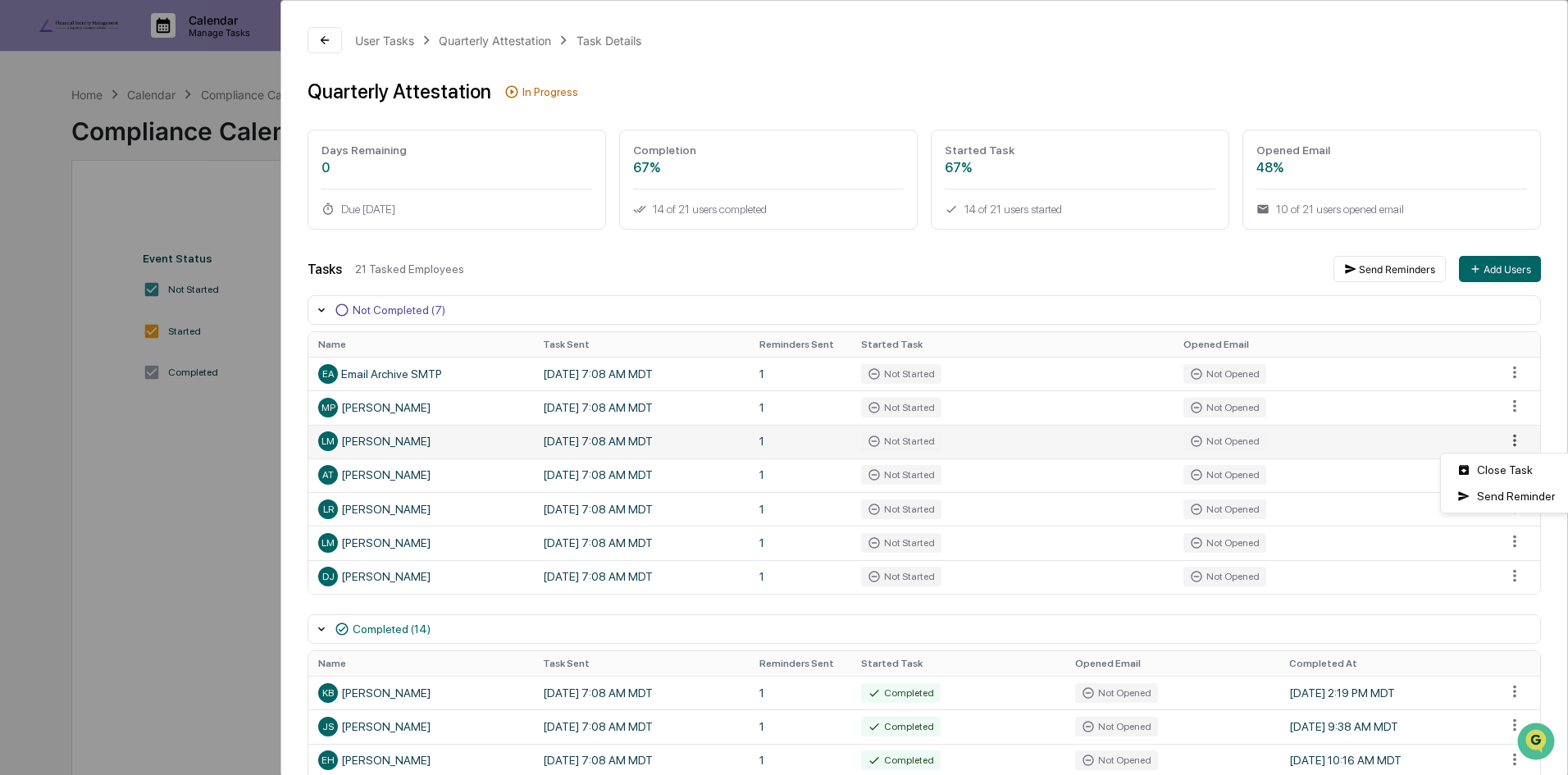
click at [1500, 437] on html "Calendar Manage Tasks Reviews Approval Management Company People, Data, Setting…" at bounding box center [784, 388] width 1568 height 775
click at [1412, 439] on html "Calendar Manage Tasks Reviews Approval Management Company People, Data, Setting…" at bounding box center [784, 388] width 1568 height 775
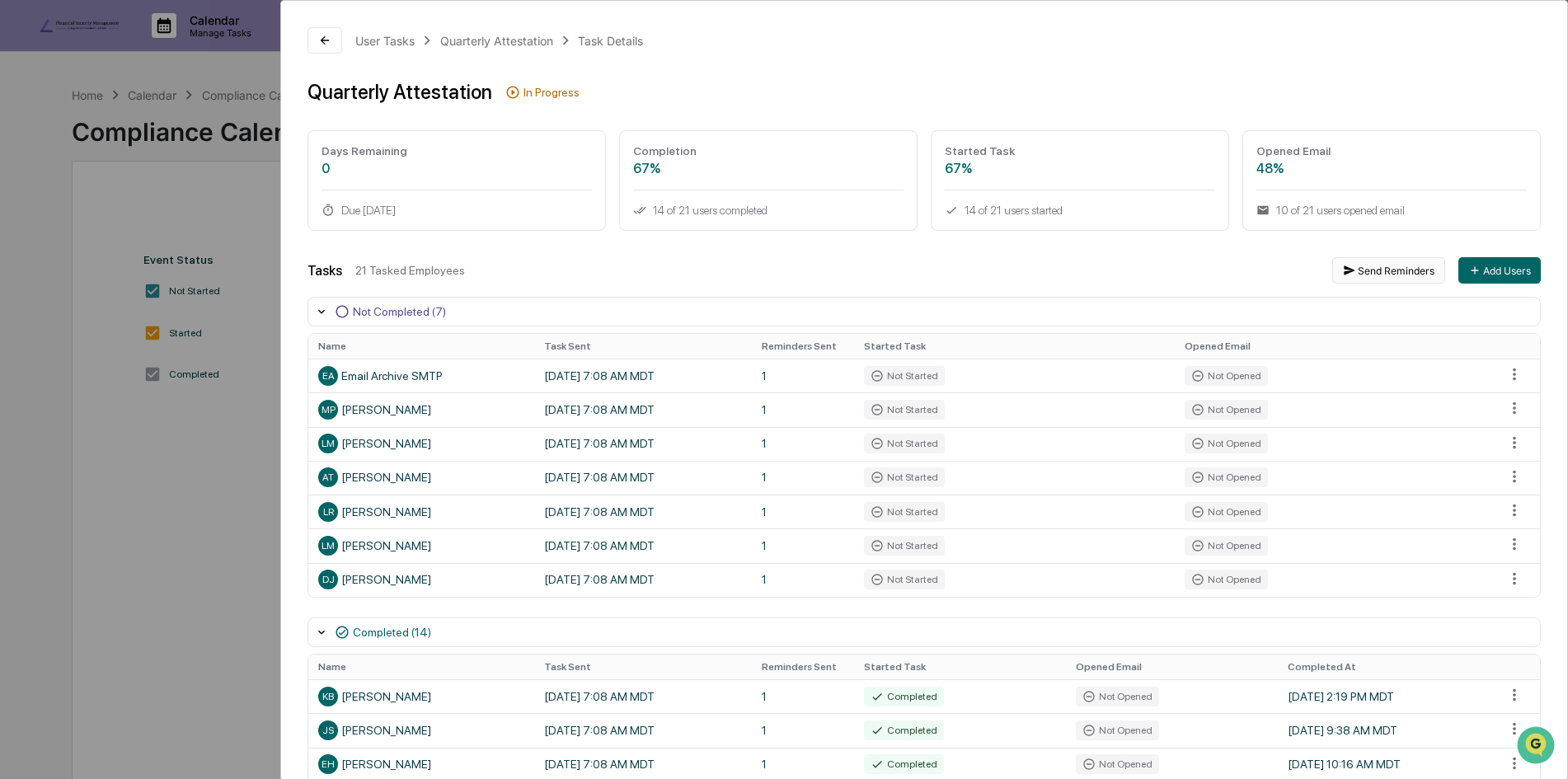
click at [1404, 266] on button "Send Reminders" at bounding box center [1388, 271] width 113 height 26
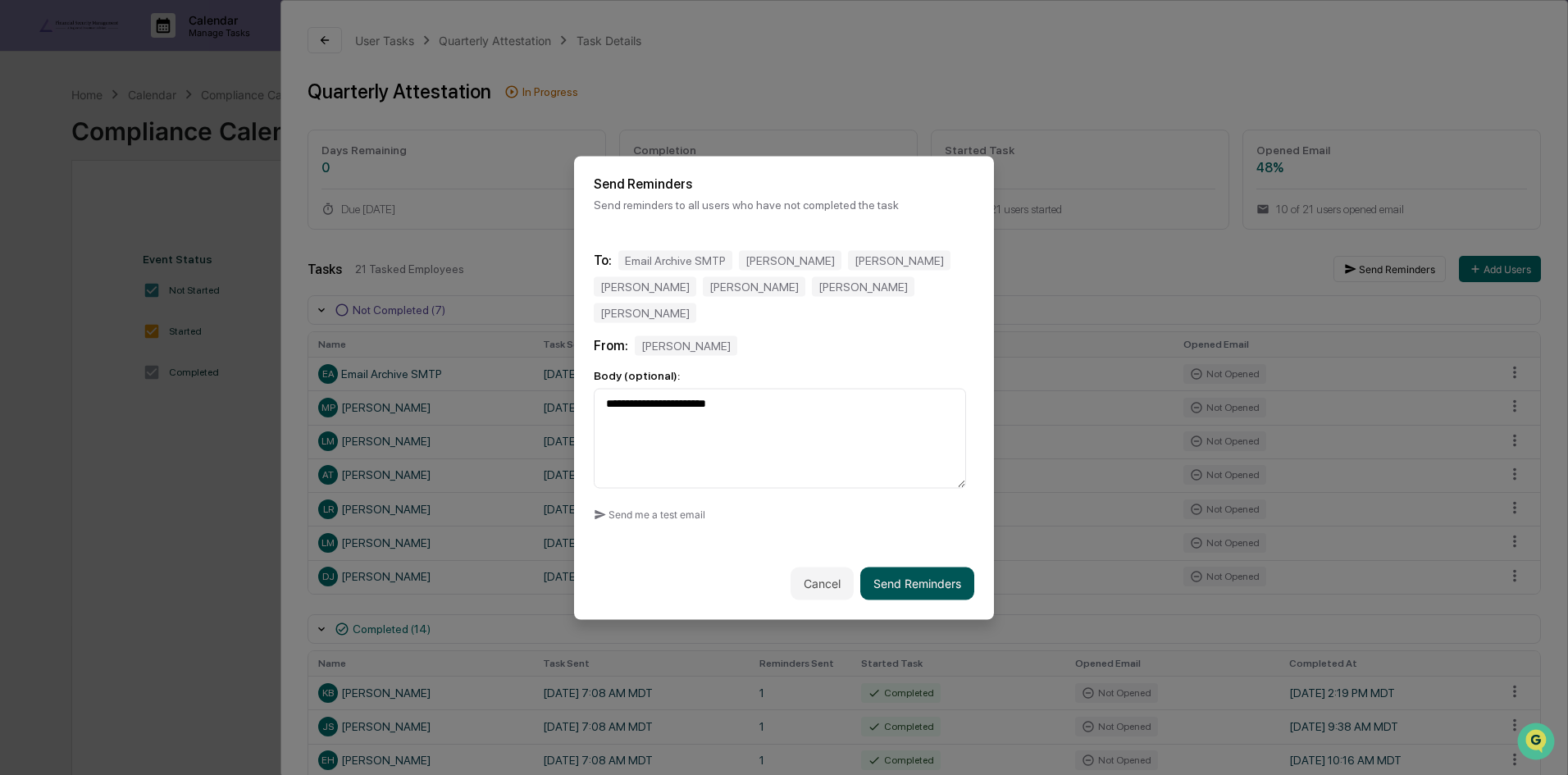
click at [922, 566] on button "Send Reminders" at bounding box center [917, 582] width 114 height 32
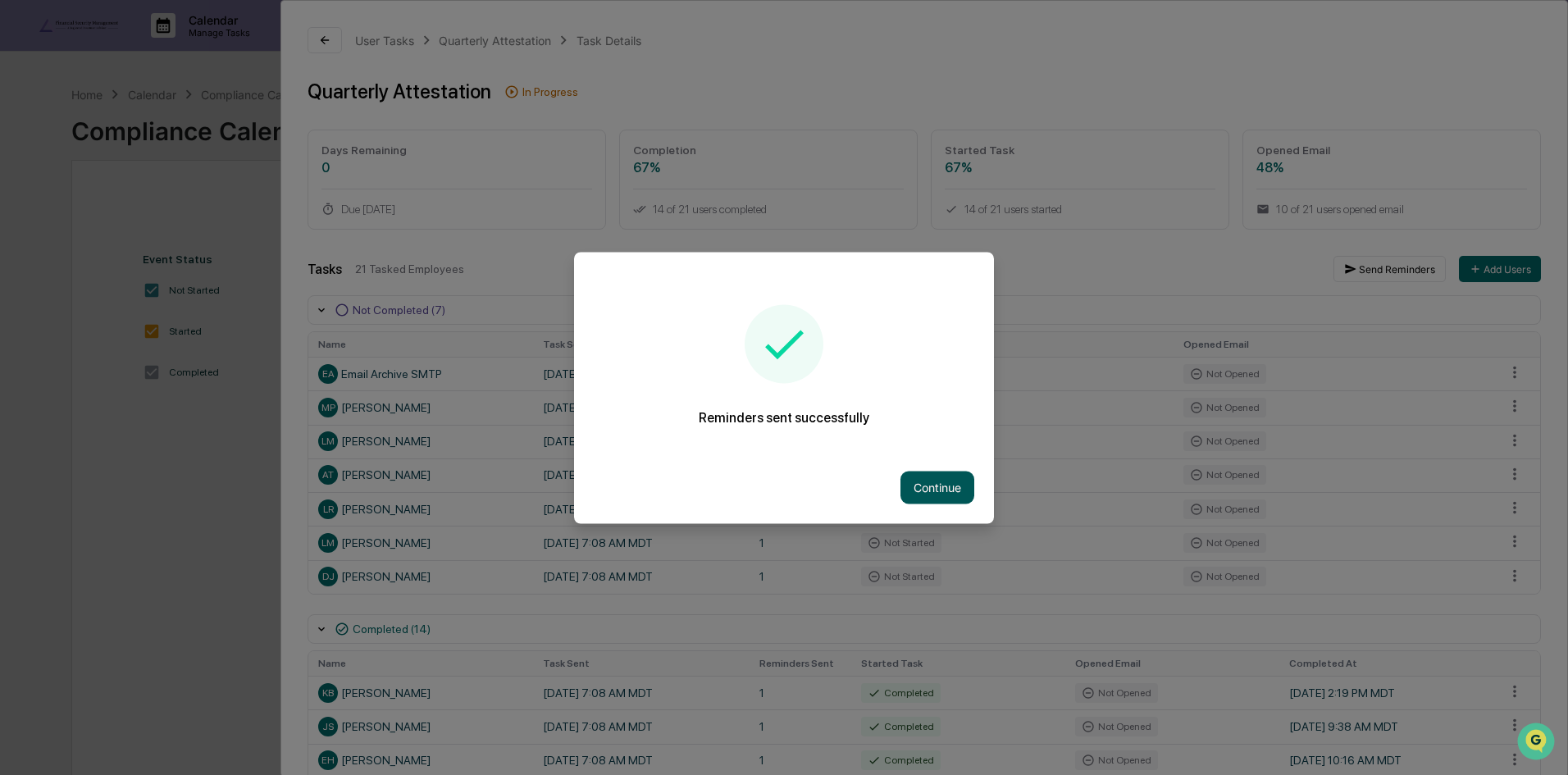
click at [929, 493] on button "Continue" at bounding box center [937, 486] width 74 height 32
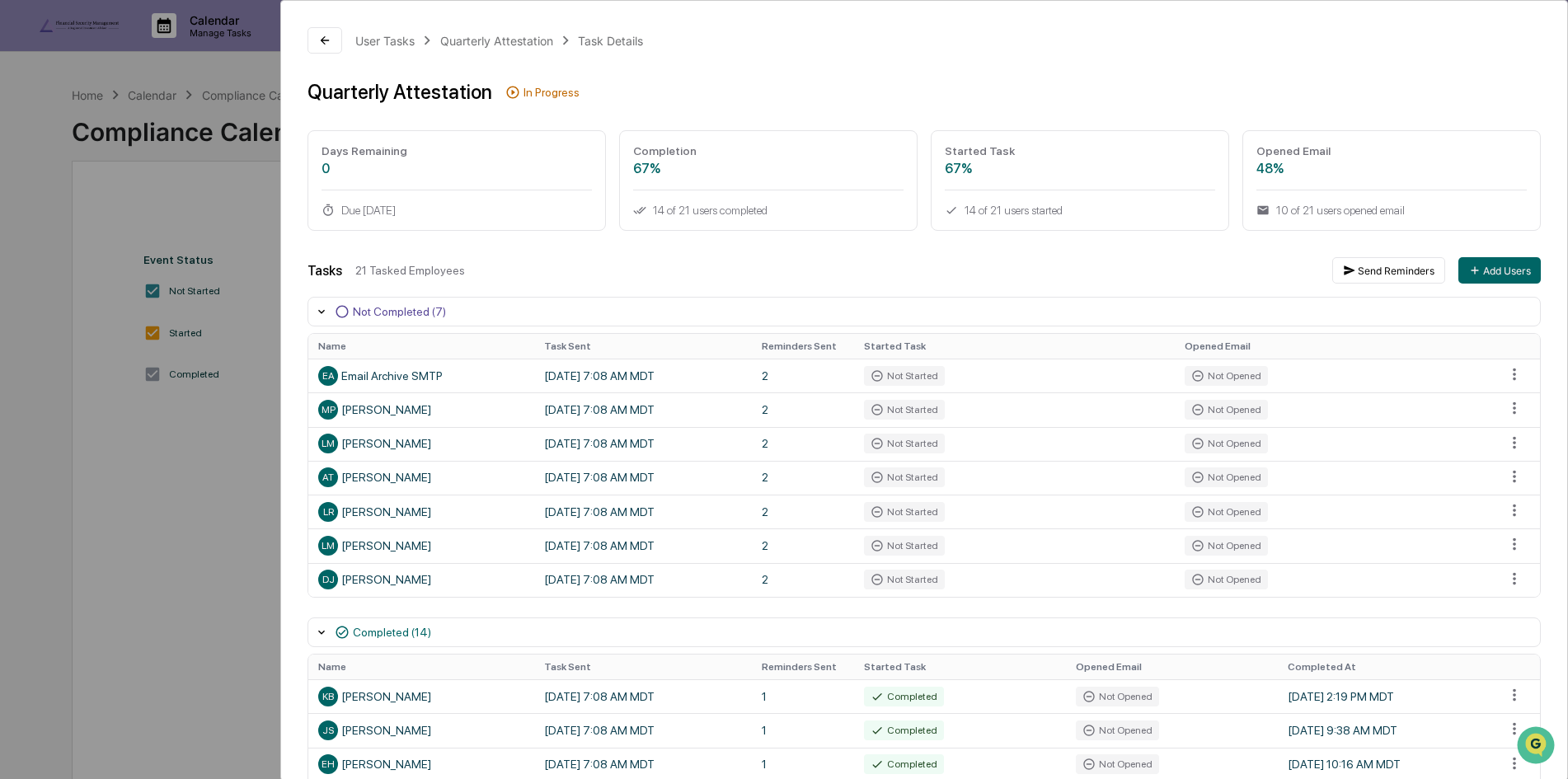
click at [242, 172] on div "User Tasks Quarterly Attestation Task Details Quarterly Attestation In Progress…" at bounding box center [784, 390] width 1568 height 779
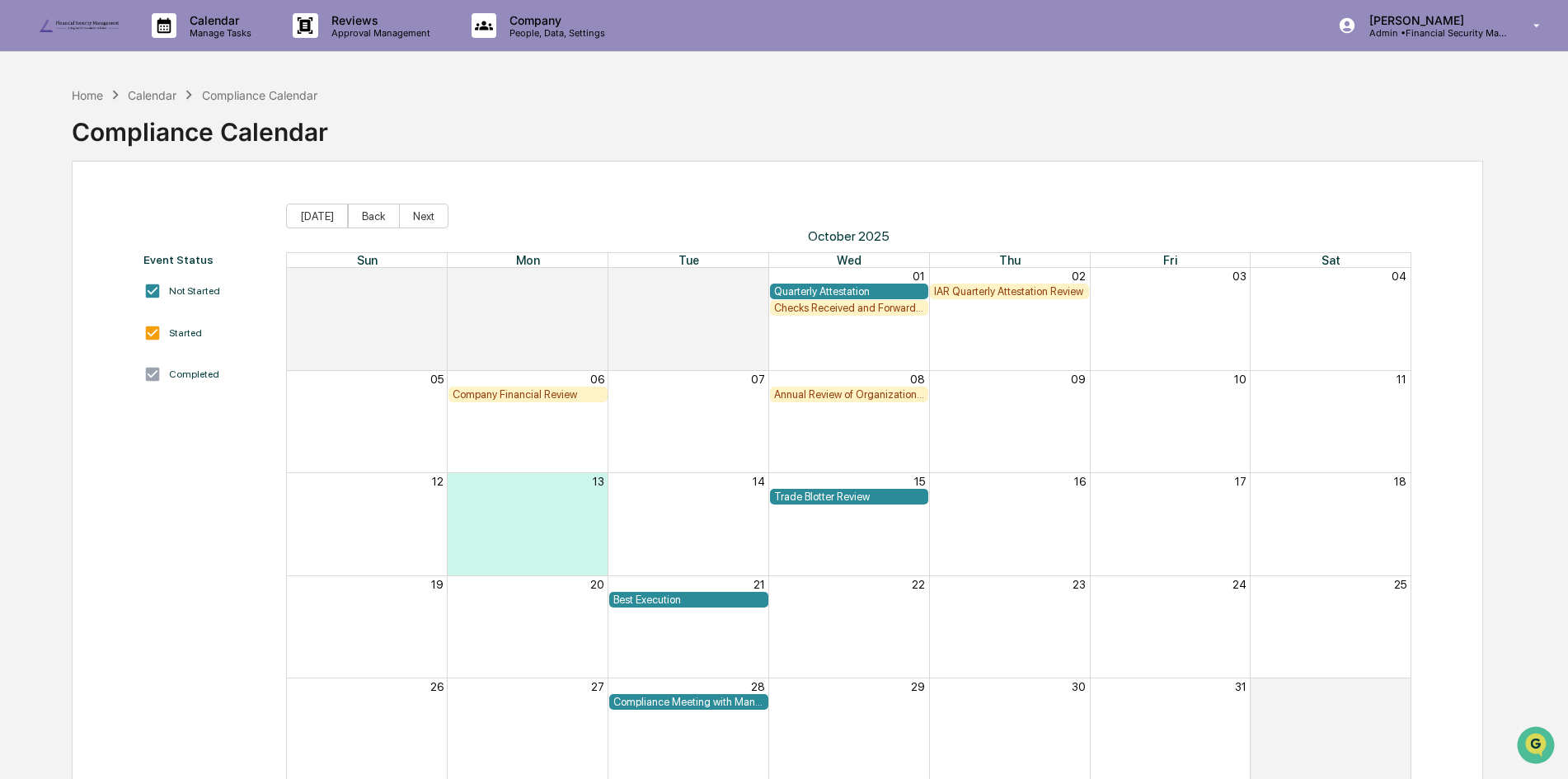
click at [838, 285] on div "Quarterly Attestation" at bounding box center [849, 291] width 151 height 12
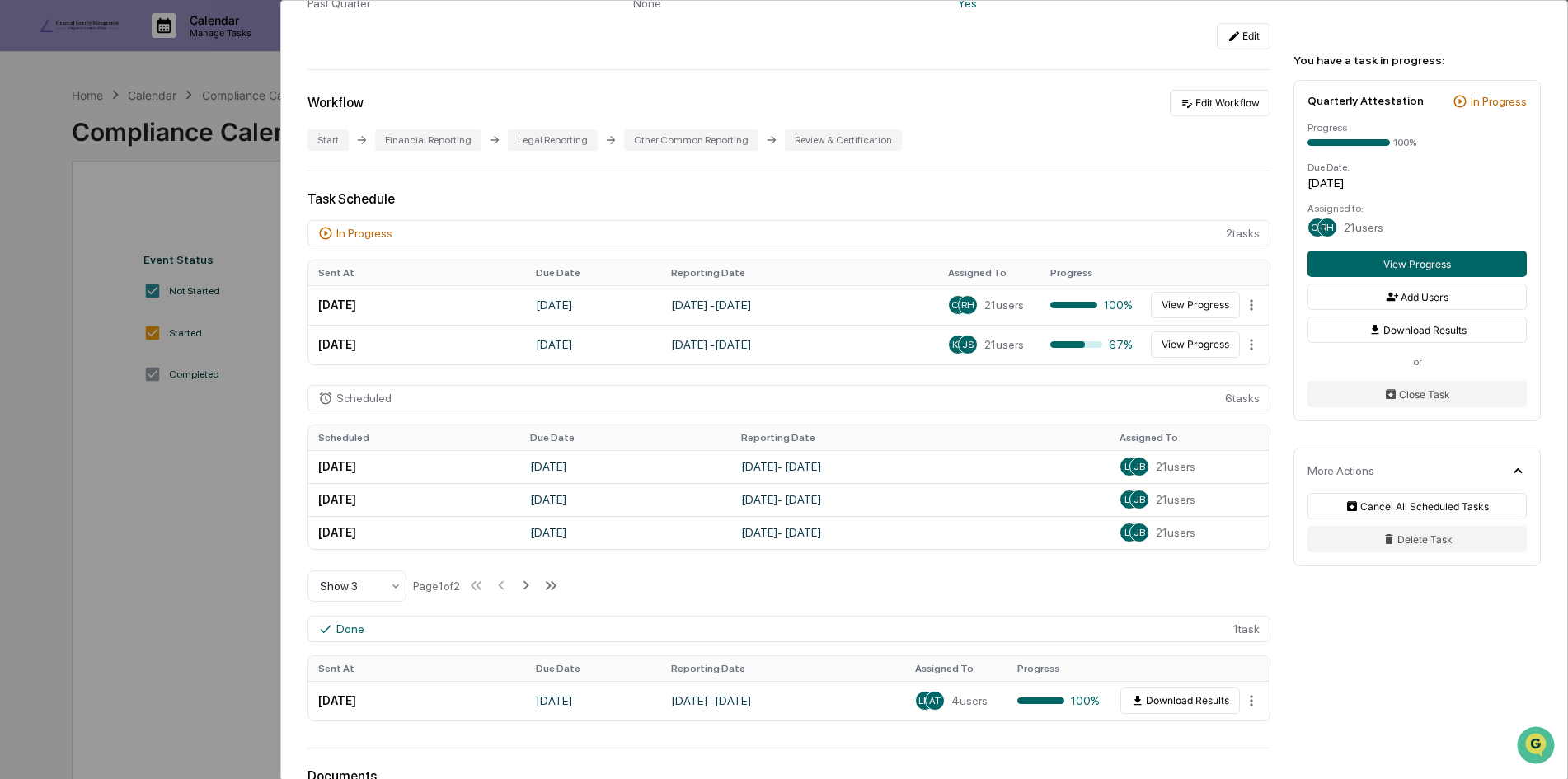
scroll to position [330, 0]
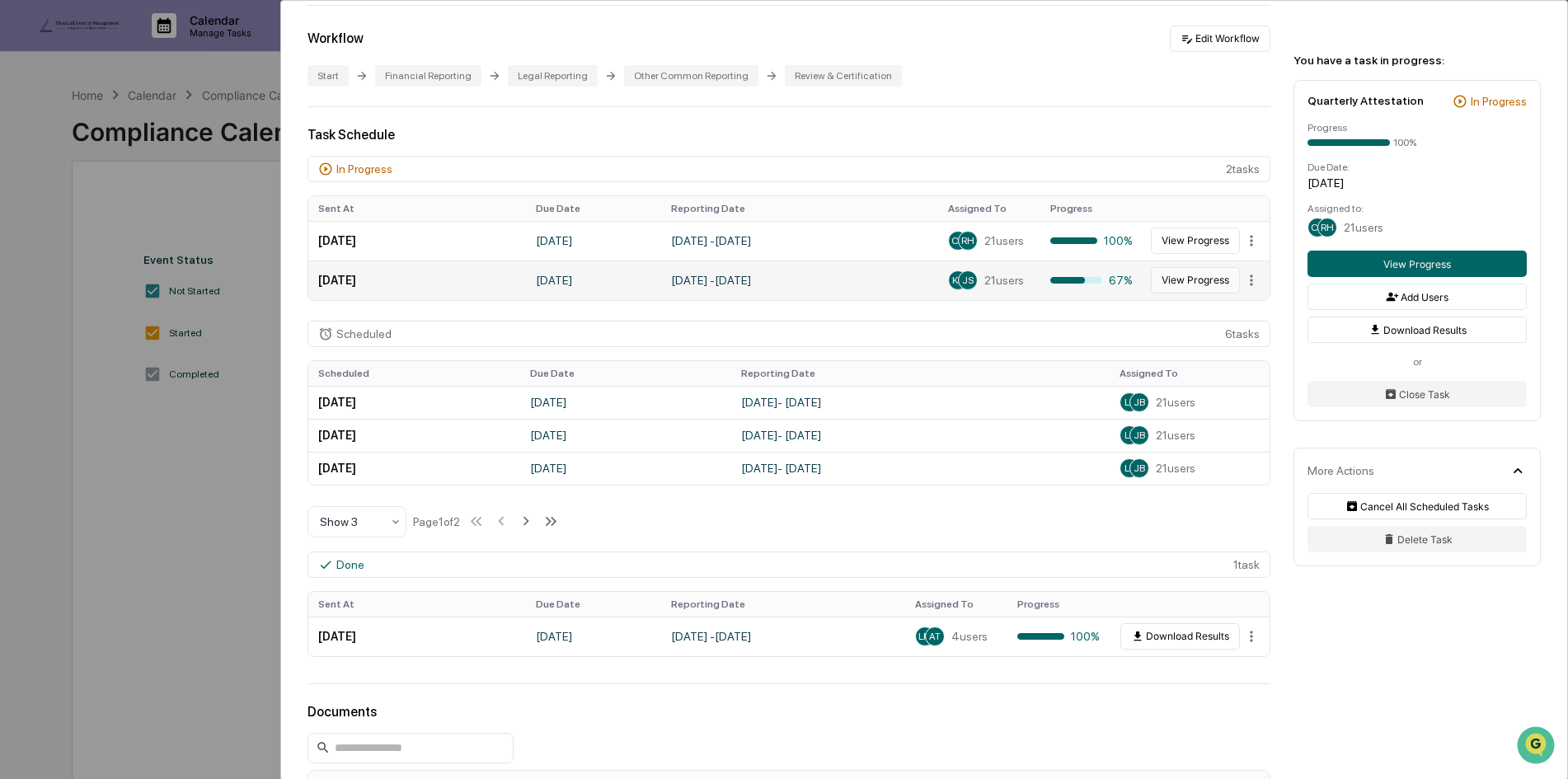
click at [1171, 287] on button "View Progress" at bounding box center [1195, 280] width 89 height 26
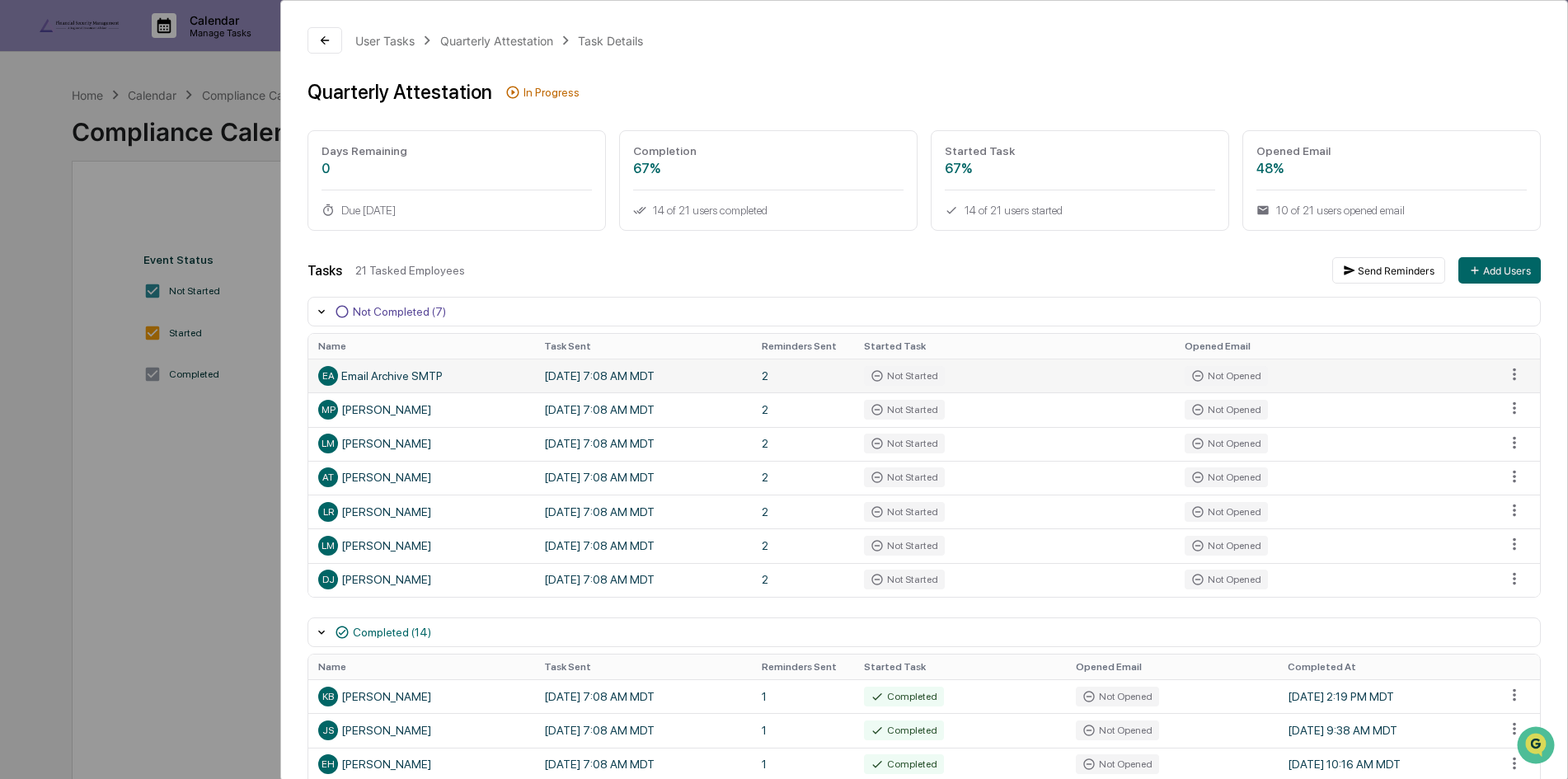
scroll to position [165, 0]
